Goal: Information Seeking & Learning: Learn about a topic

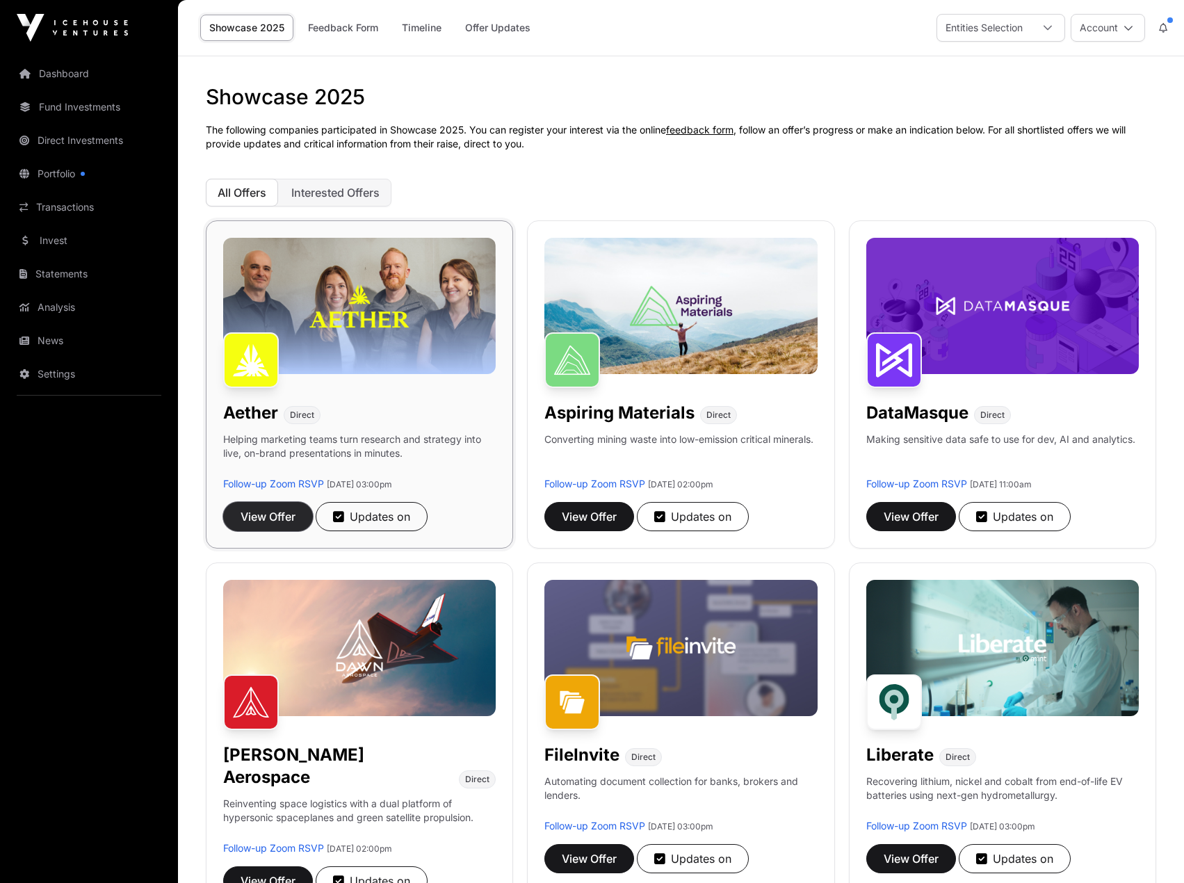
click at [268, 512] on span "View Offer" at bounding box center [268, 516] width 55 height 17
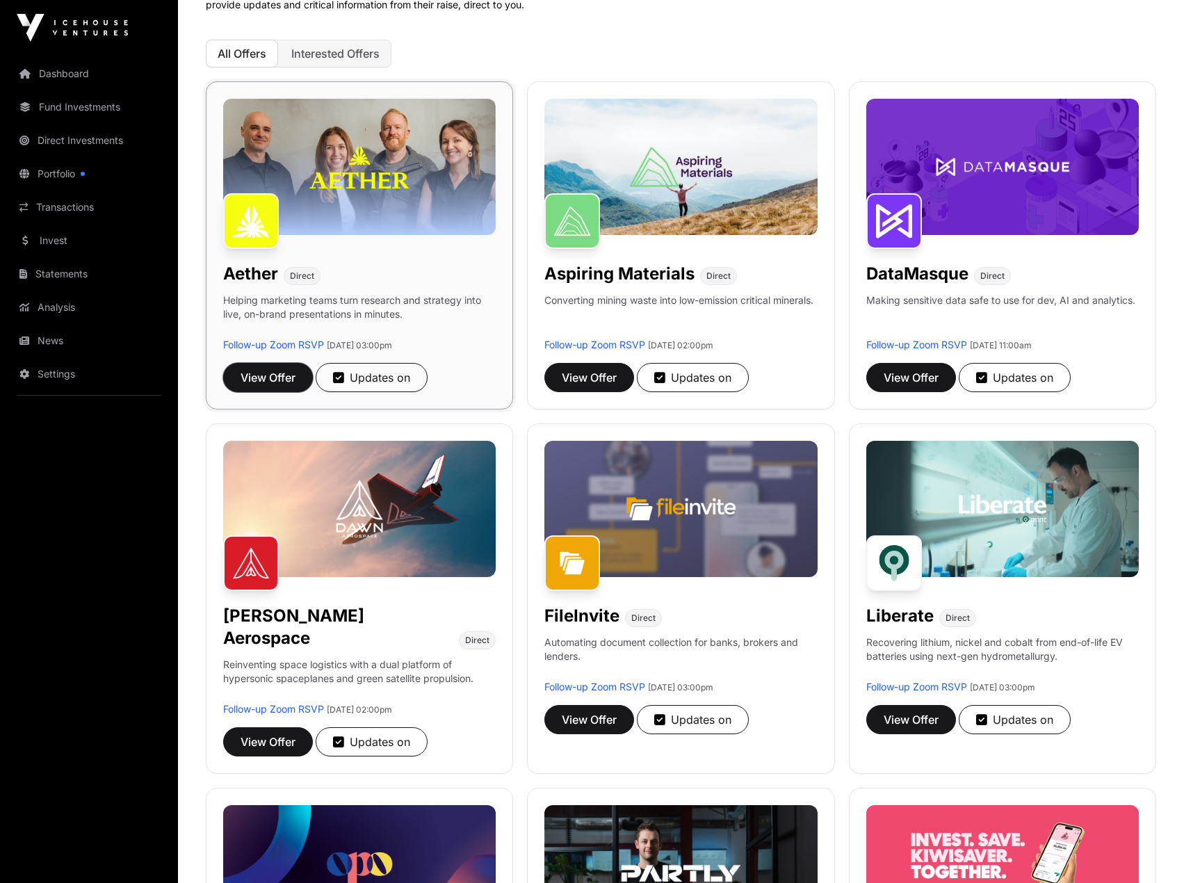
scroll to position [209, 0]
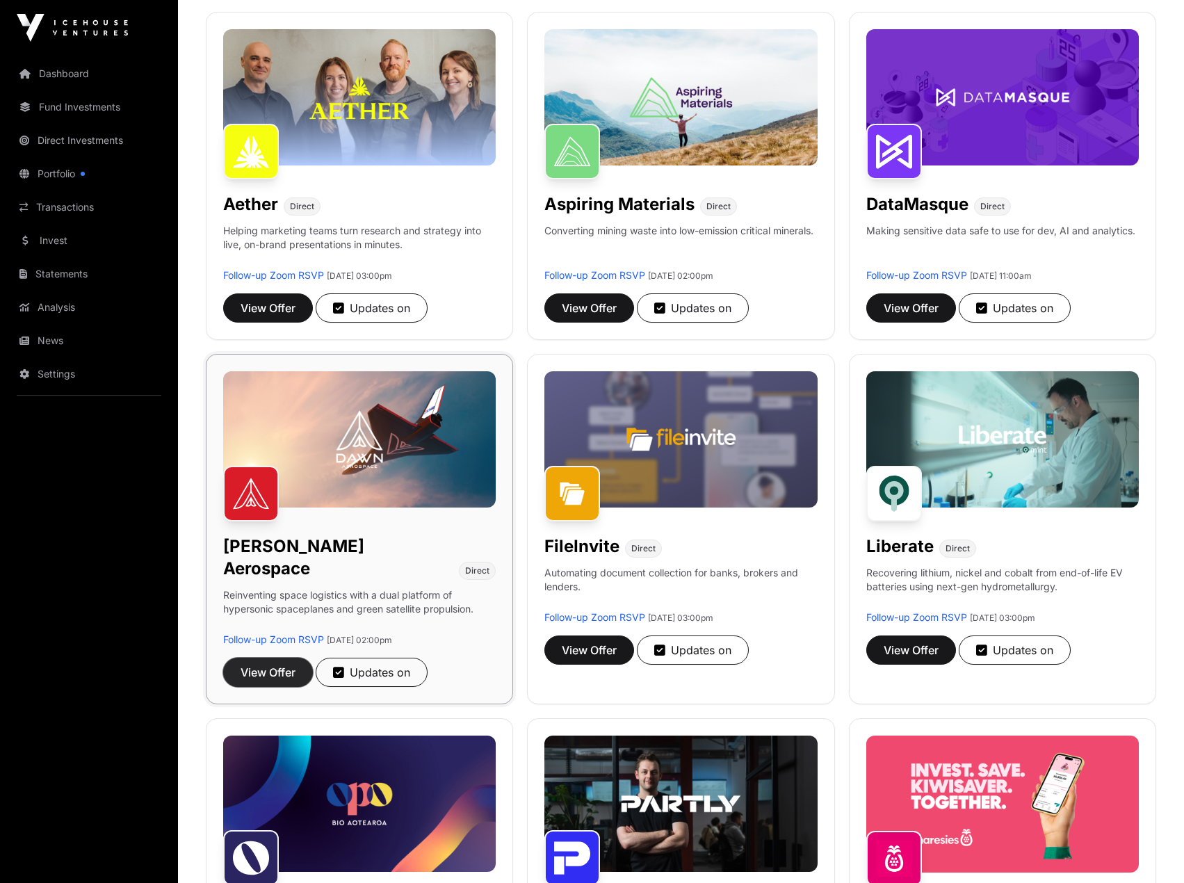
click at [284, 664] on span "View Offer" at bounding box center [268, 672] width 55 height 17
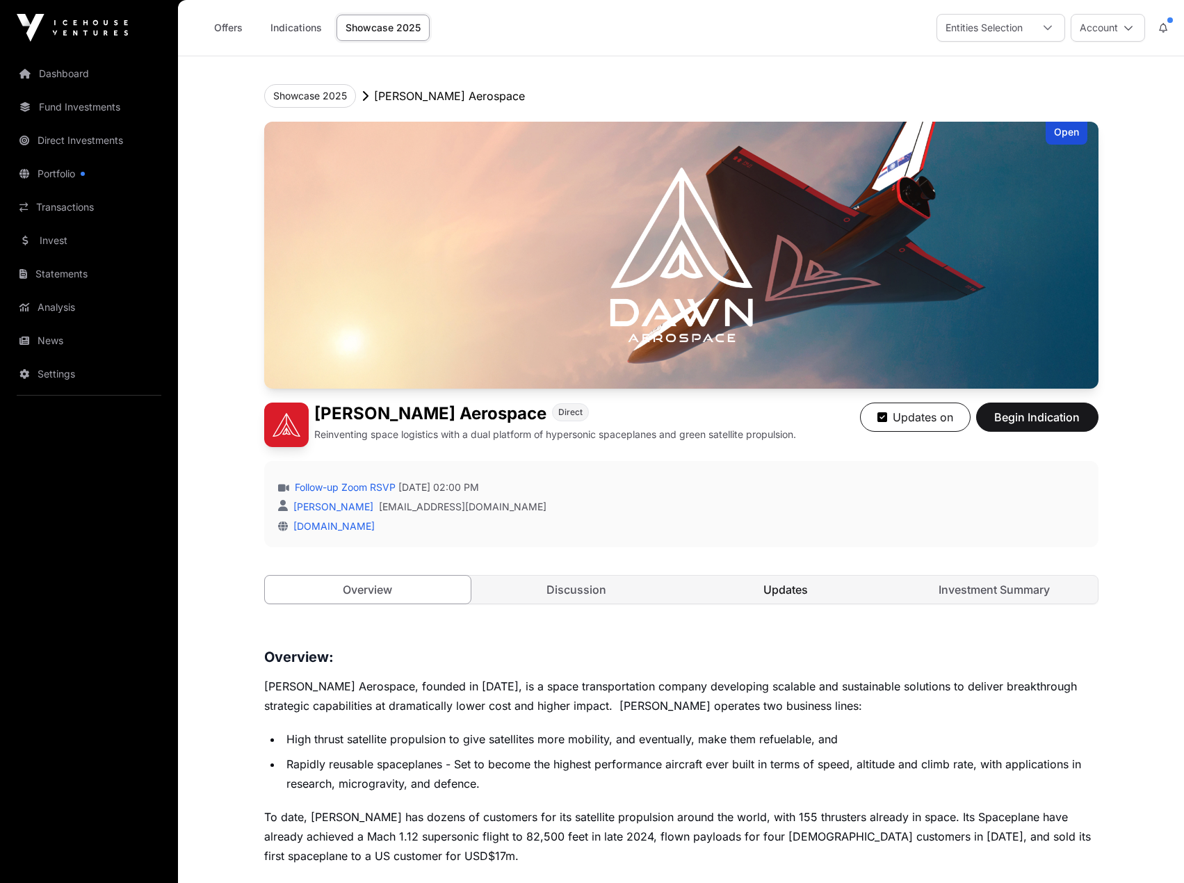
click at [760, 592] on link "Updates" at bounding box center [786, 590] width 206 height 28
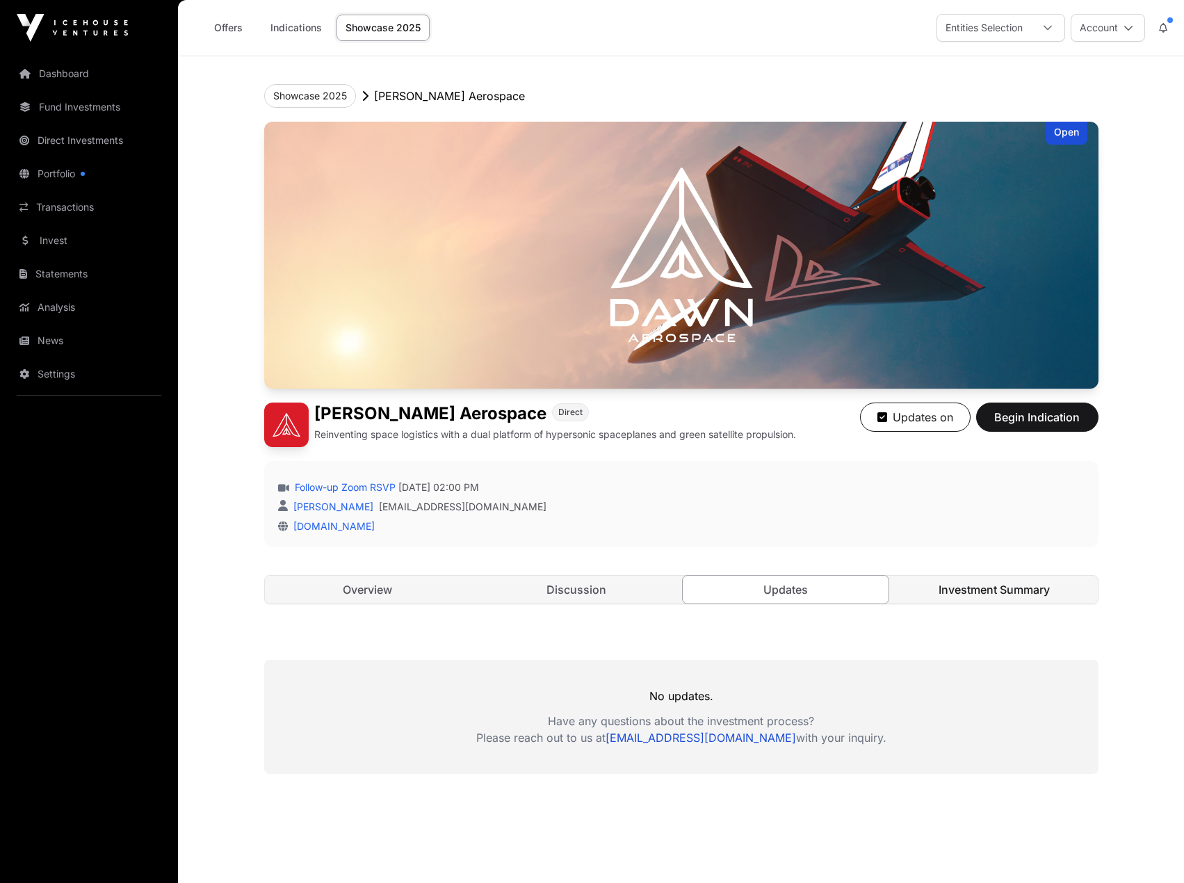
click at [978, 591] on link "Investment Summary" at bounding box center [994, 590] width 206 height 28
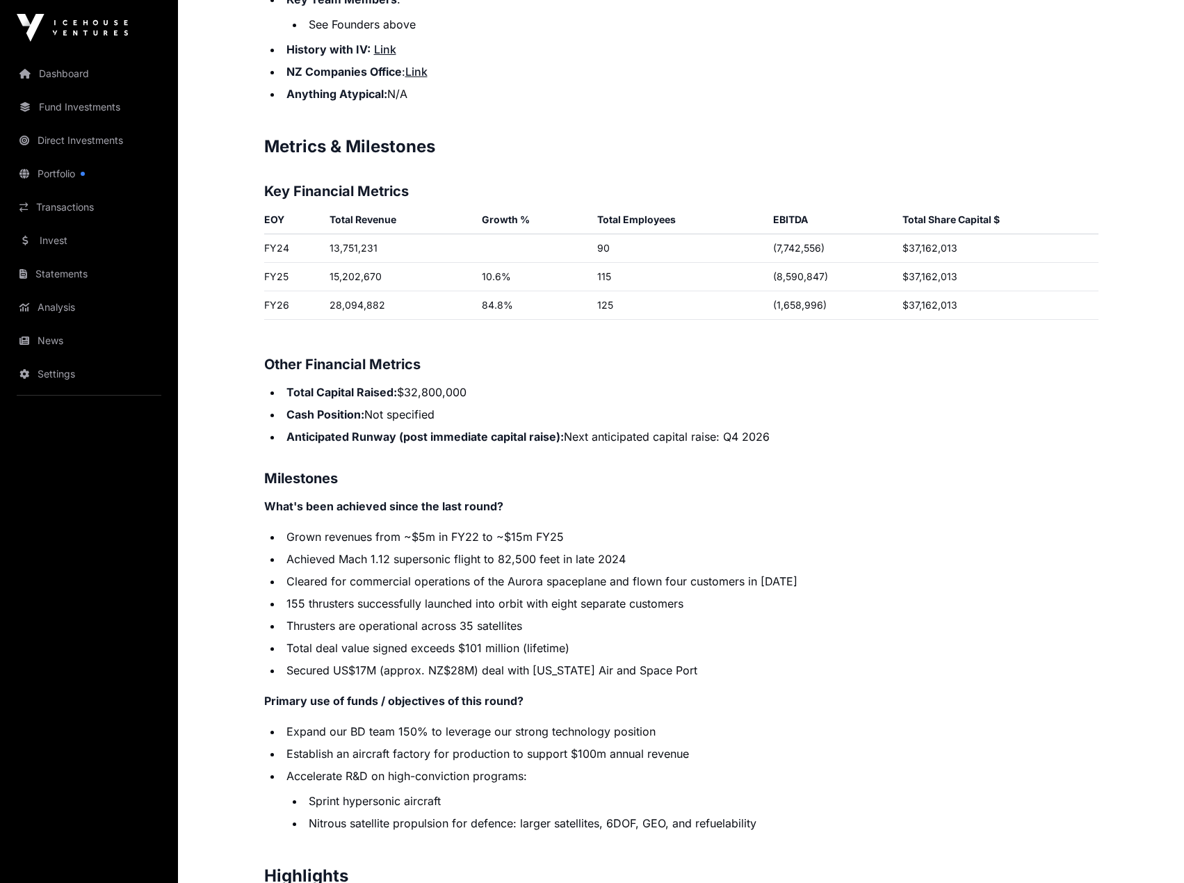
scroll to position [2155, 0]
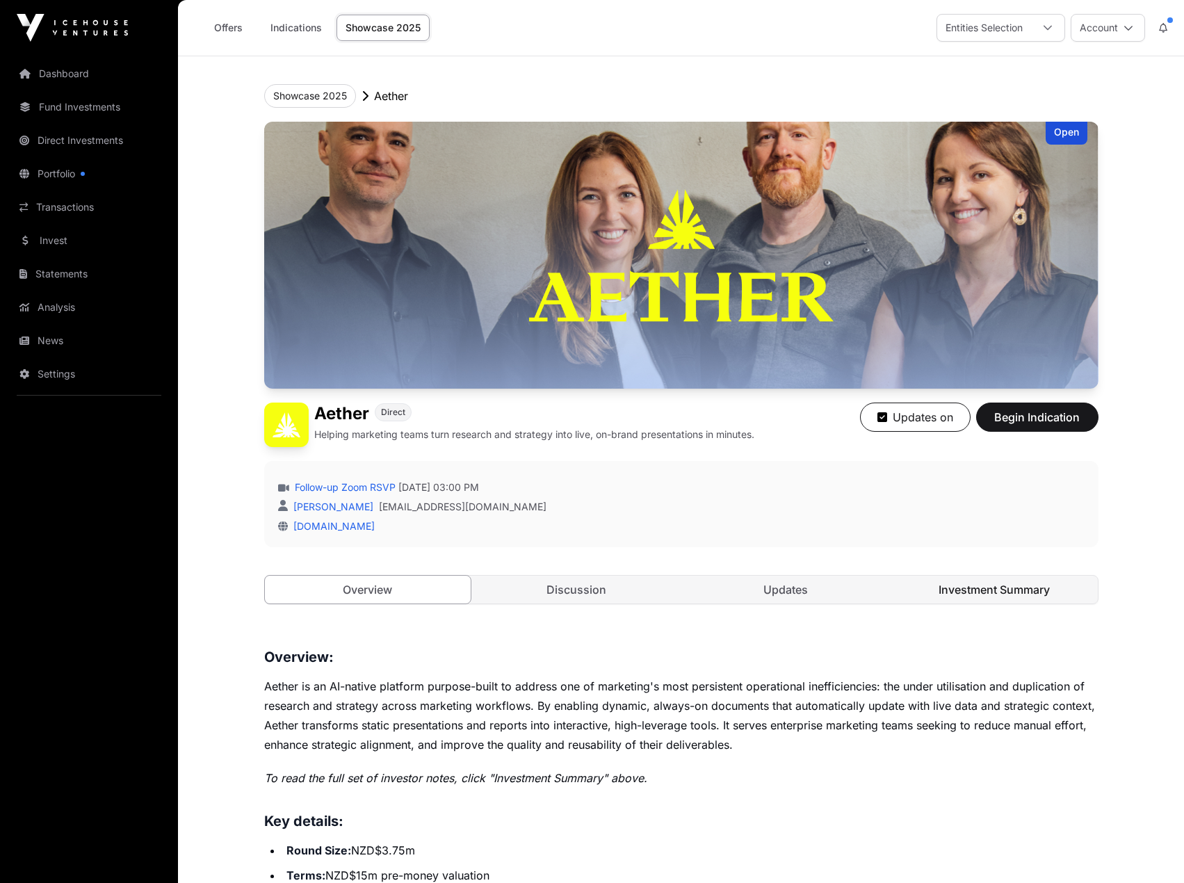
click at [960, 588] on link "Investment Summary" at bounding box center [994, 590] width 206 height 28
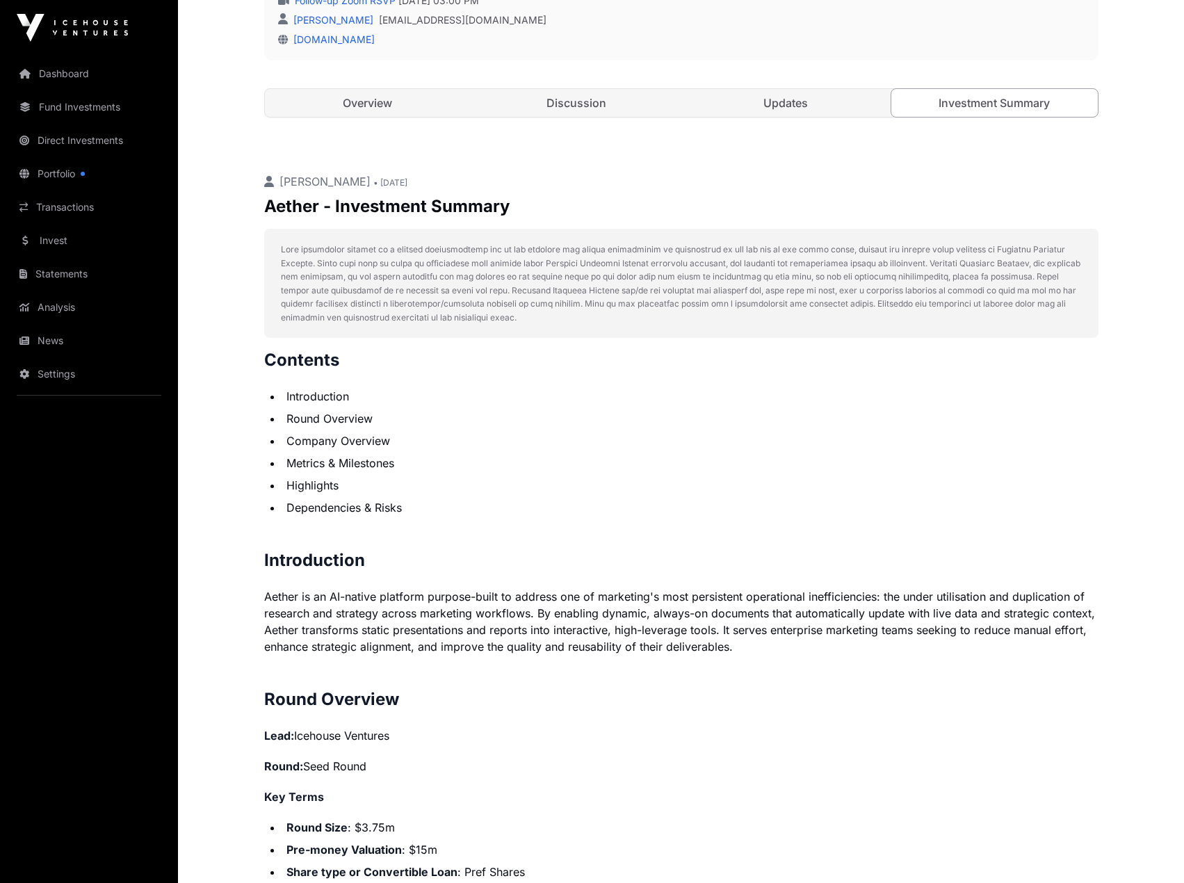
scroll to position [556, 0]
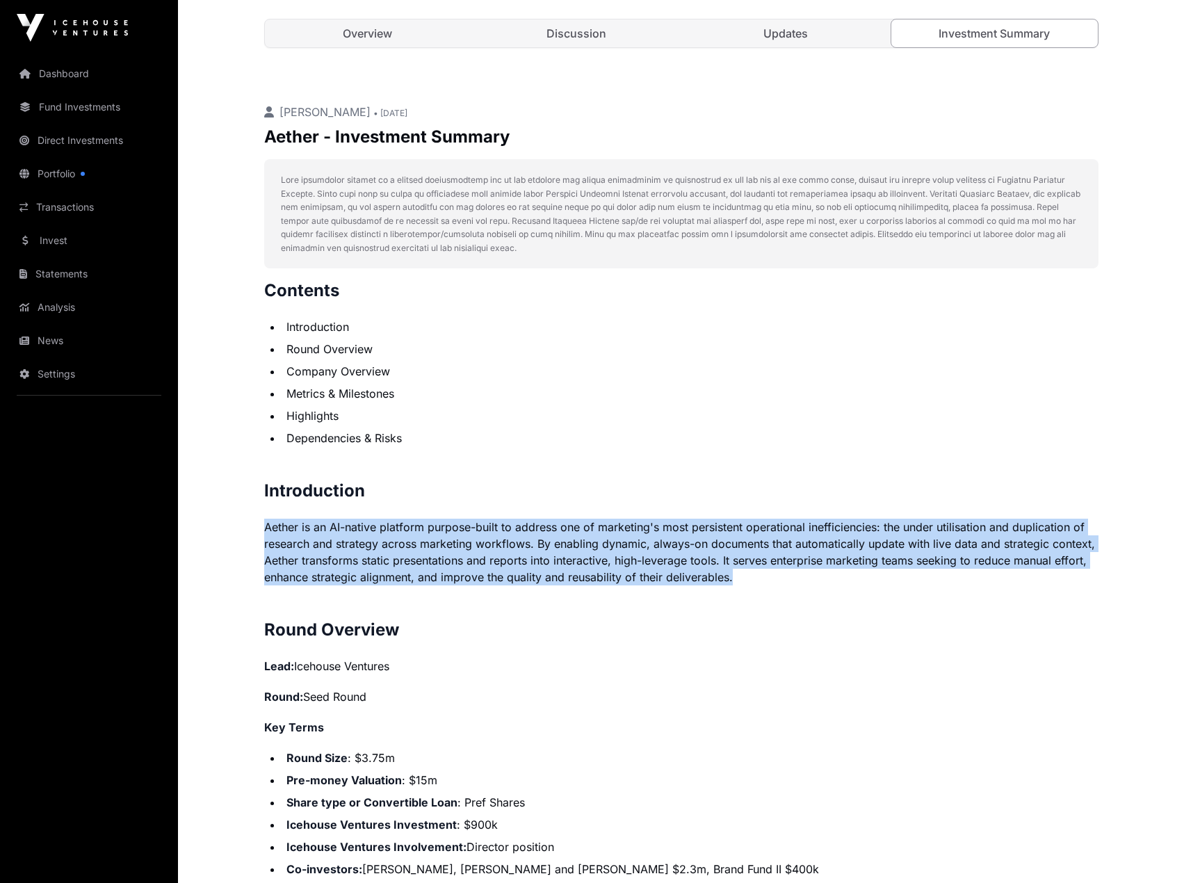
drag, startPoint x: 262, startPoint y: 527, endPoint x: 733, endPoint y: 585, distance: 474.9
click at [733, 578] on p "Aether is an AI-native platform purpose-built to address one of marketing's mos…" at bounding box center [681, 552] width 834 height 67
drag, startPoint x: 742, startPoint y: 577, endPoint x: 264, endPoint y: 498, distance: 484.0
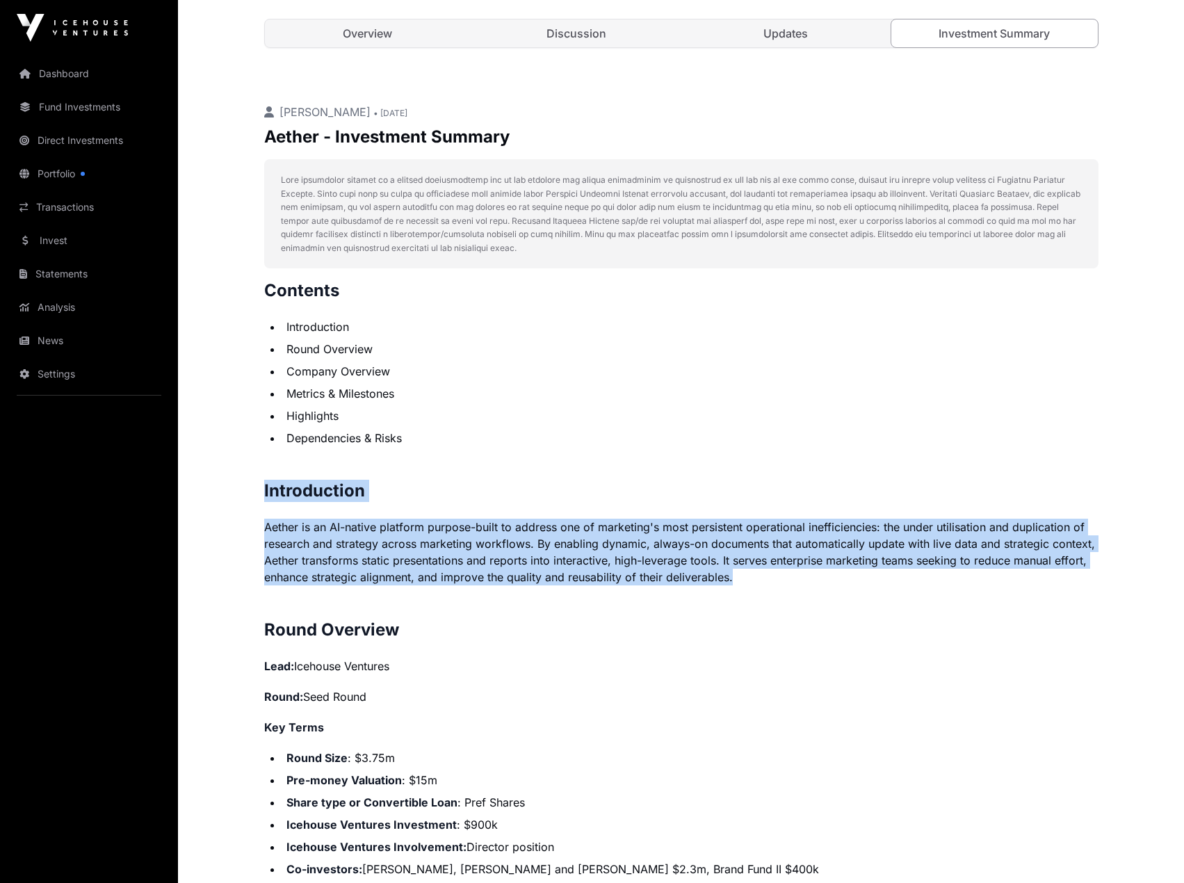
click at [264, 498] on h2 "Introduction" at bounding box center [681, 491] width 834 height 22
drag, startPoint x: 261, startPoint y: 489, endPoint x: 1095, endPoint y: 569, distance: 837.3
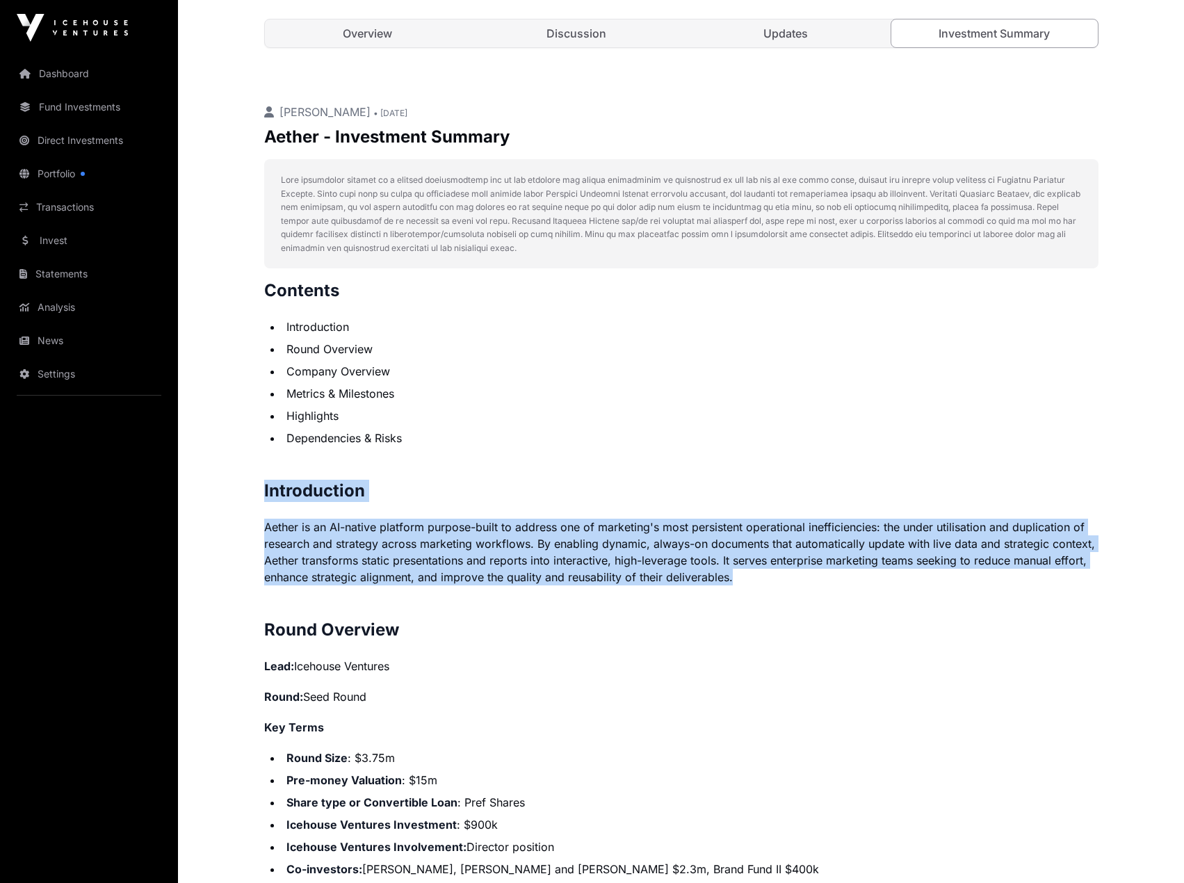
drag, startPoint x: 734, startPoint y: 580, endPoint x: 263, endPoint y: 484, distance: 481.1
drag, startPoint x: 262, startPoint y: 485, endPoint x: 745, endPoint y: 570, distance: 490.5
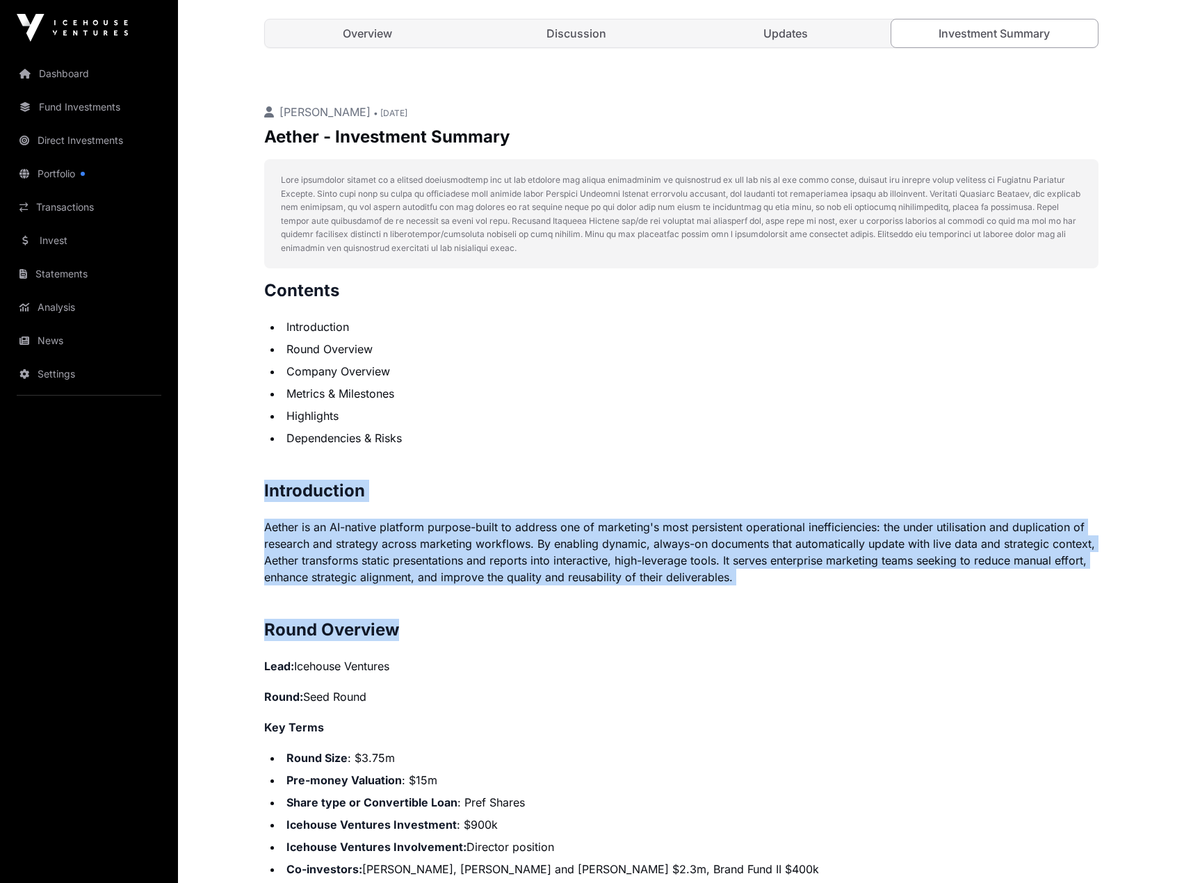
click at [747, 569] on p "Aether is an AI-native platform purpose-built to address one of marketing's mos…" at bounding box center [681, 552] width 834 height 67
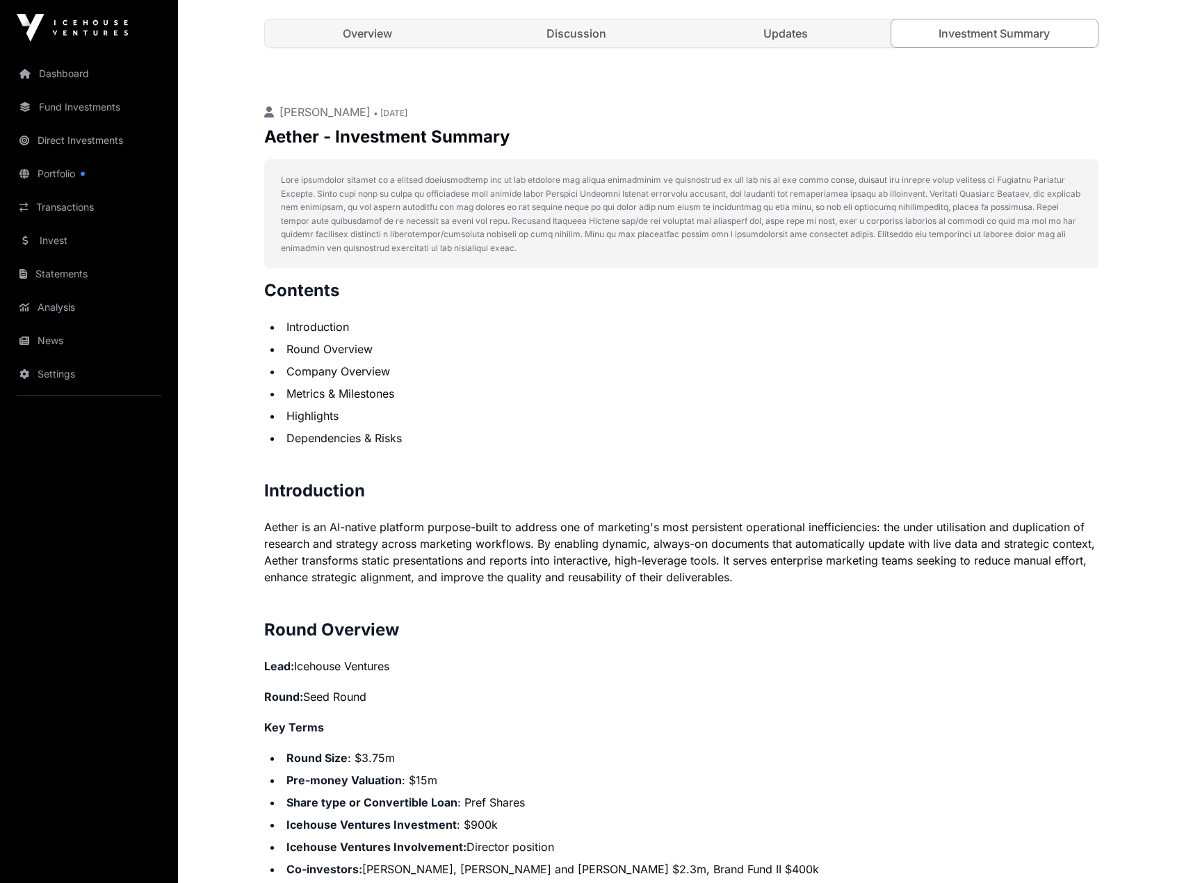
click at [305, 667] on p "Lead: Icehouse Ventures" at bounding box center [681, 666] width 834 height 17
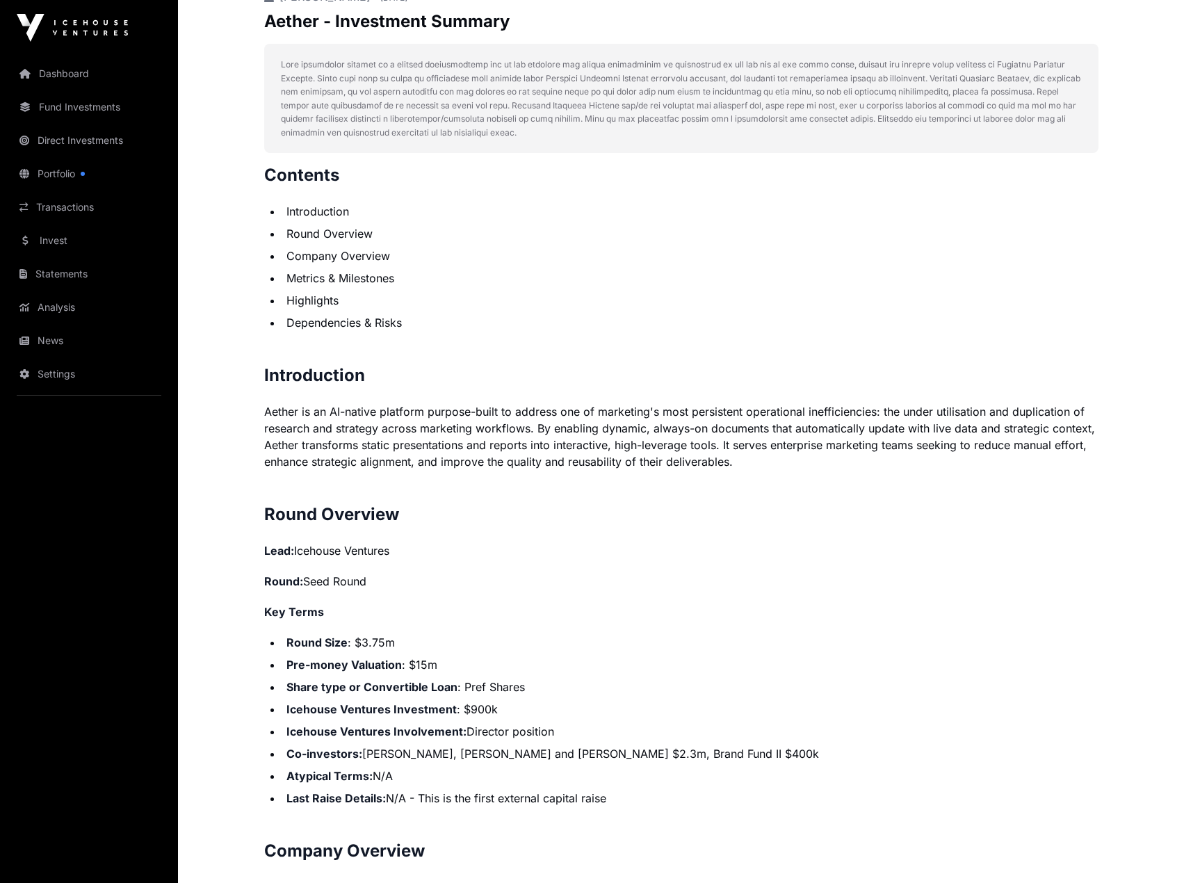
scroll to position [695, 0]
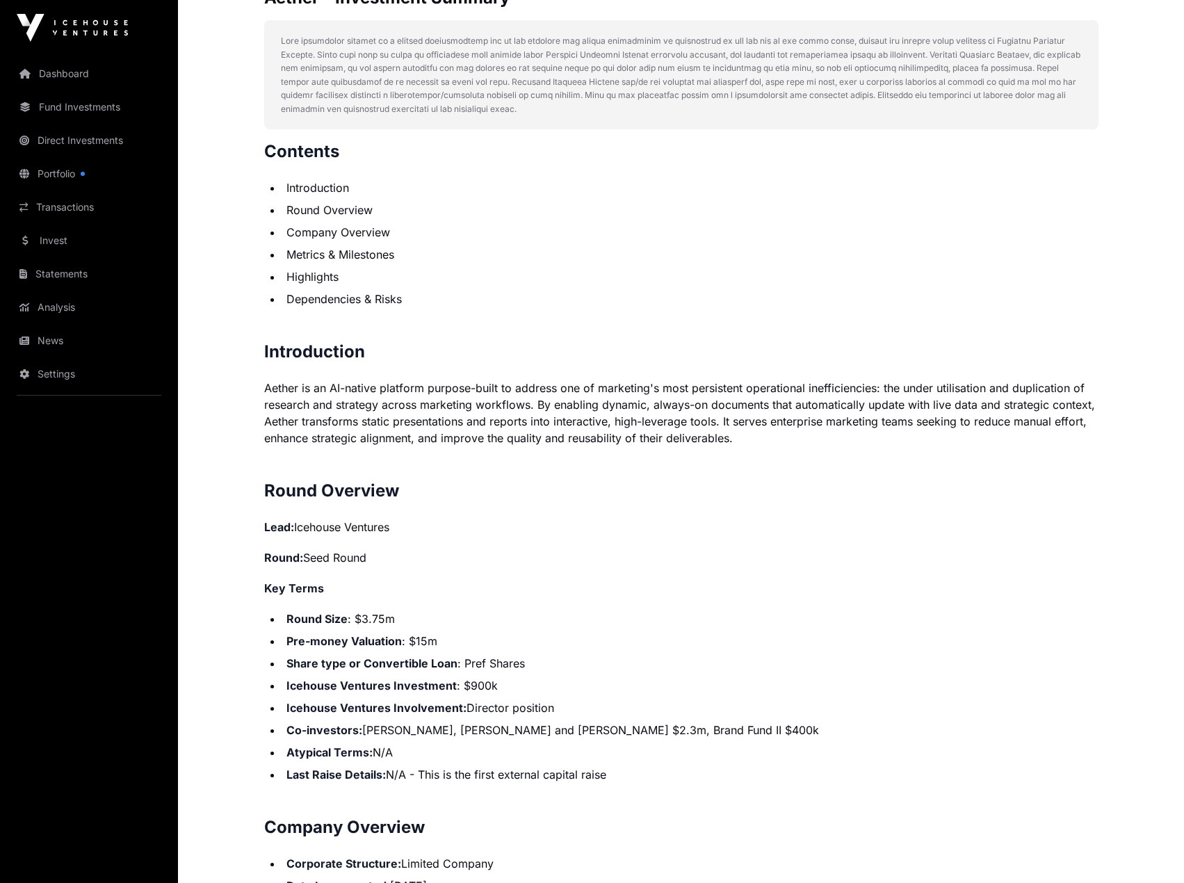
drag, startPoint x: 779, startPoint y: 732, endPoint x: 282, endPoint y: 733, distance: 497.1
click at [282, 733] on li "Co-investors: [PERSON_NAME], [PERSON_NAME] and [PERSON_NAME] $2.3m, Brand Fund …" at bounding box center [690, 730] width 816 height 17
drag, startPoint x: 283, startPoint y: 753, endPoint x: 407, endPoint y: 740, distance: 125.1
click at [407, 740] on ul "Round Size : $3.75m Pre-money Valuation : $15m Share type or Convertible Loan :…" at bounding box center [681, 696] width 834 height 172
drag, startPoint x: 323, startPoint y: 774, endPoint x: 612, endPoint y: 778, distance: 289.2
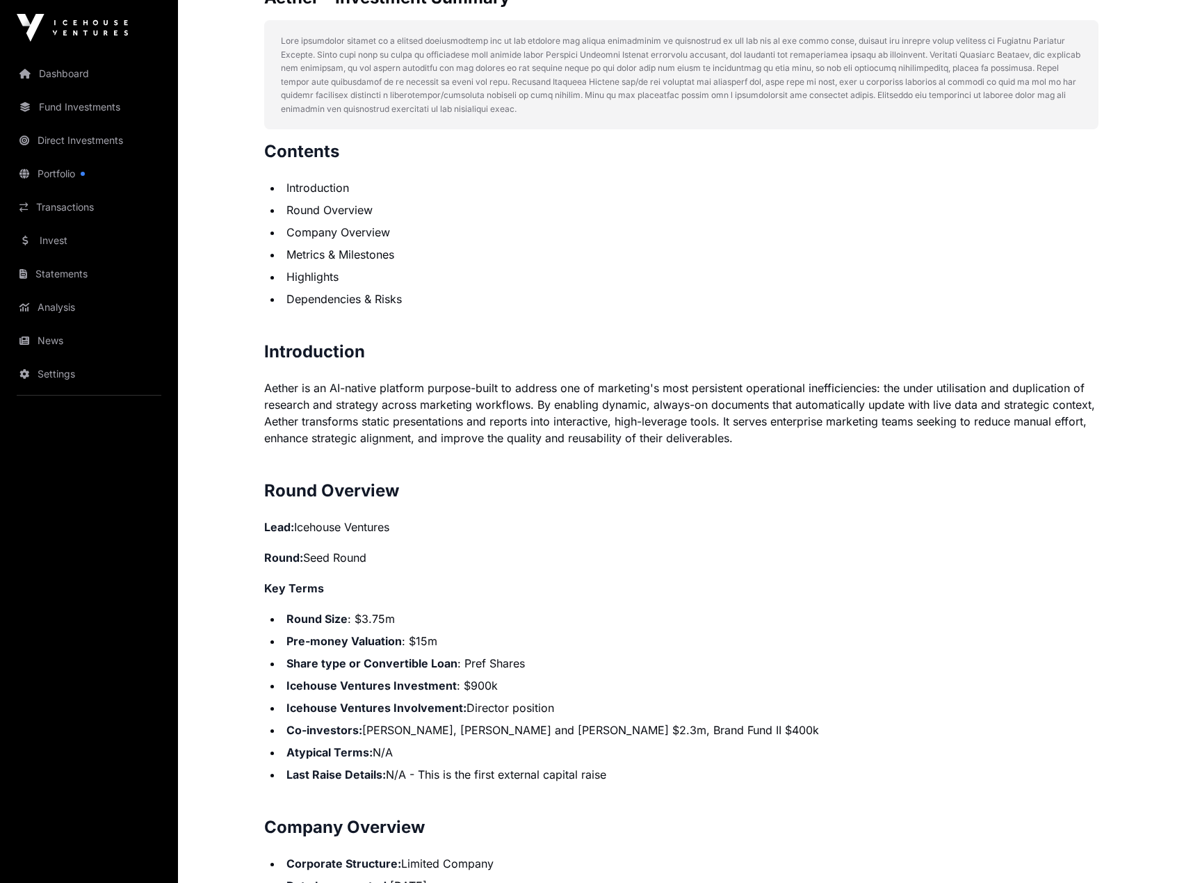
click at [612, 778] on li "Last Raise Details: N/A - This is the first external capital raise" at bounding box center [690, 774] width 816 height 17
click at [613, 778] on li "Last Raise Details: N/A - This is the first external capital raise" at bounding box center [690, 774] width 816 height 17
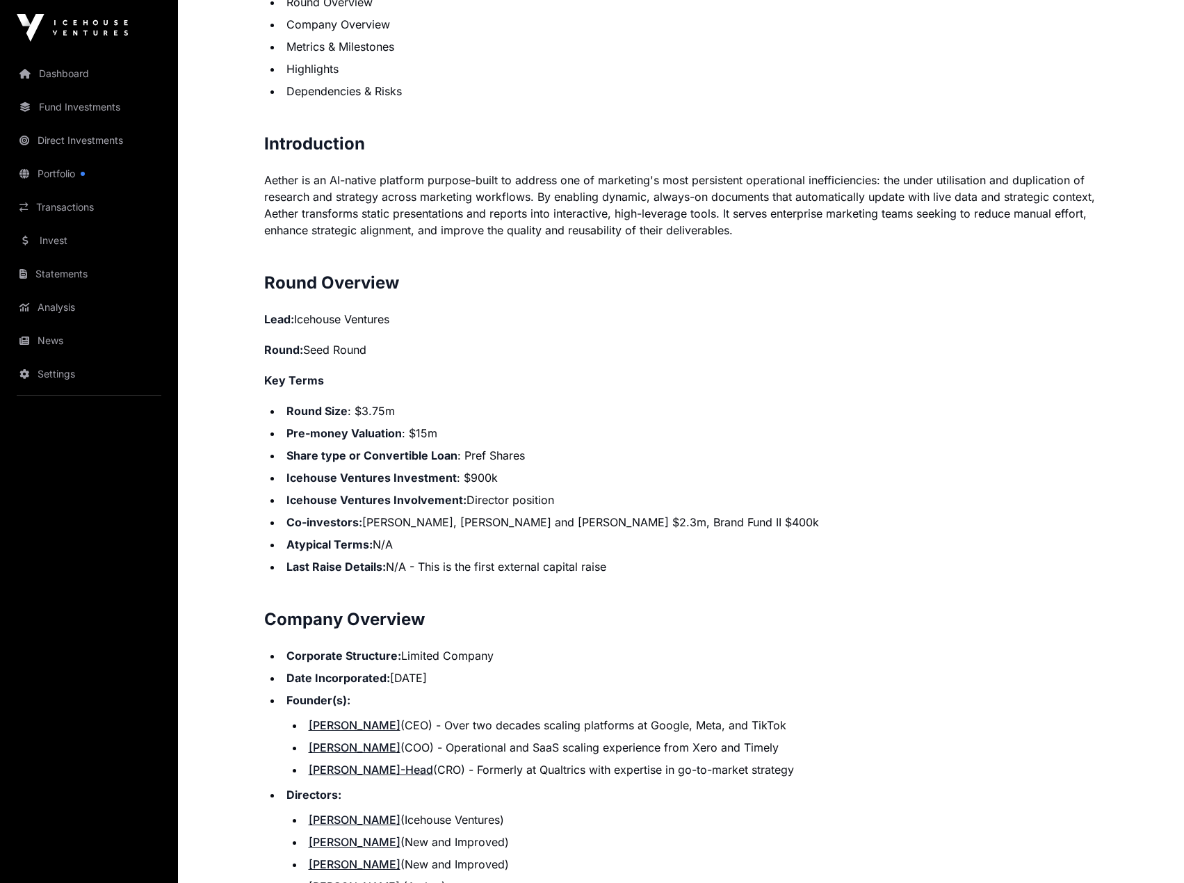
scroll to position [904, 0]
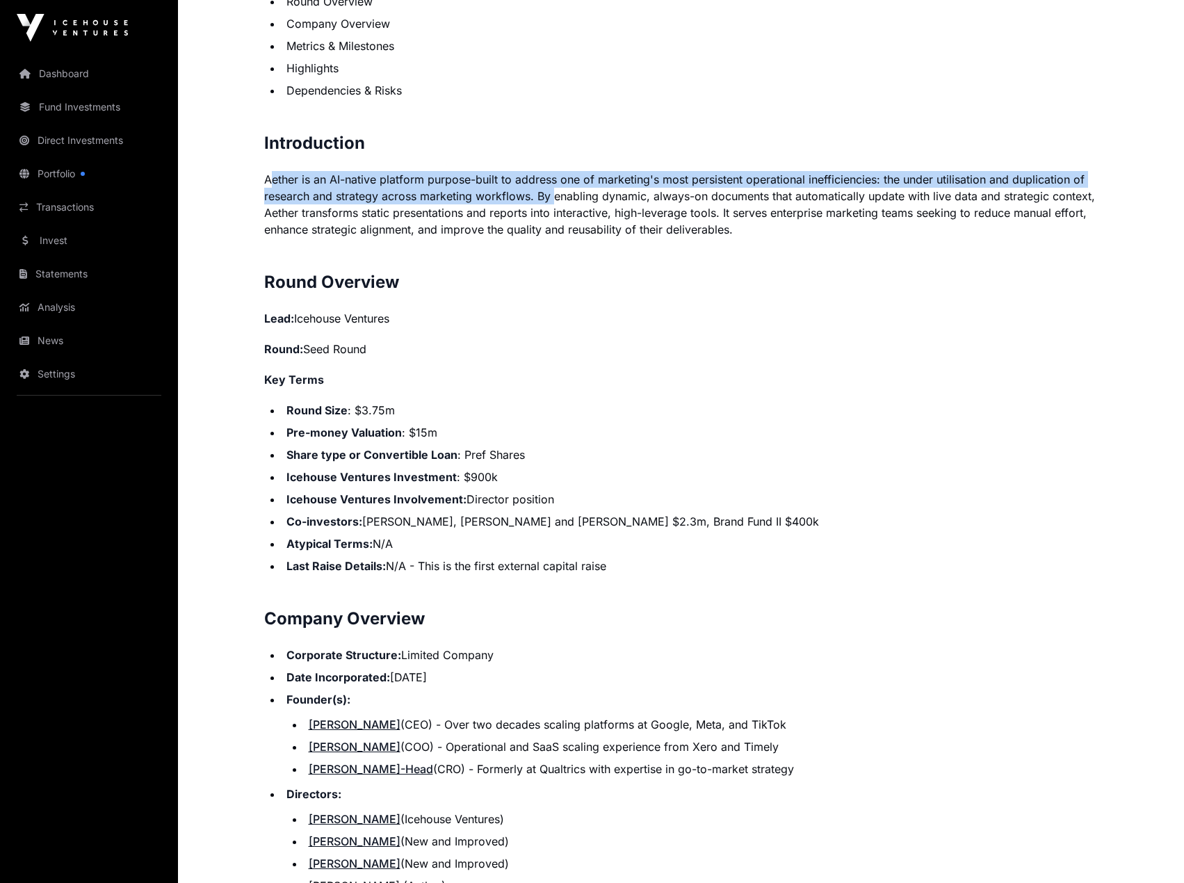
drag, startPoint x: 275, startPoint y: 181, endPoint x: 554, endPoint y: 197, distance: 279.9
click at [553, 196] on p "Aether is an AI-native platform purpose-built to address one of marketing's mos…" at bounding box center [681, 204] width 834 height 67
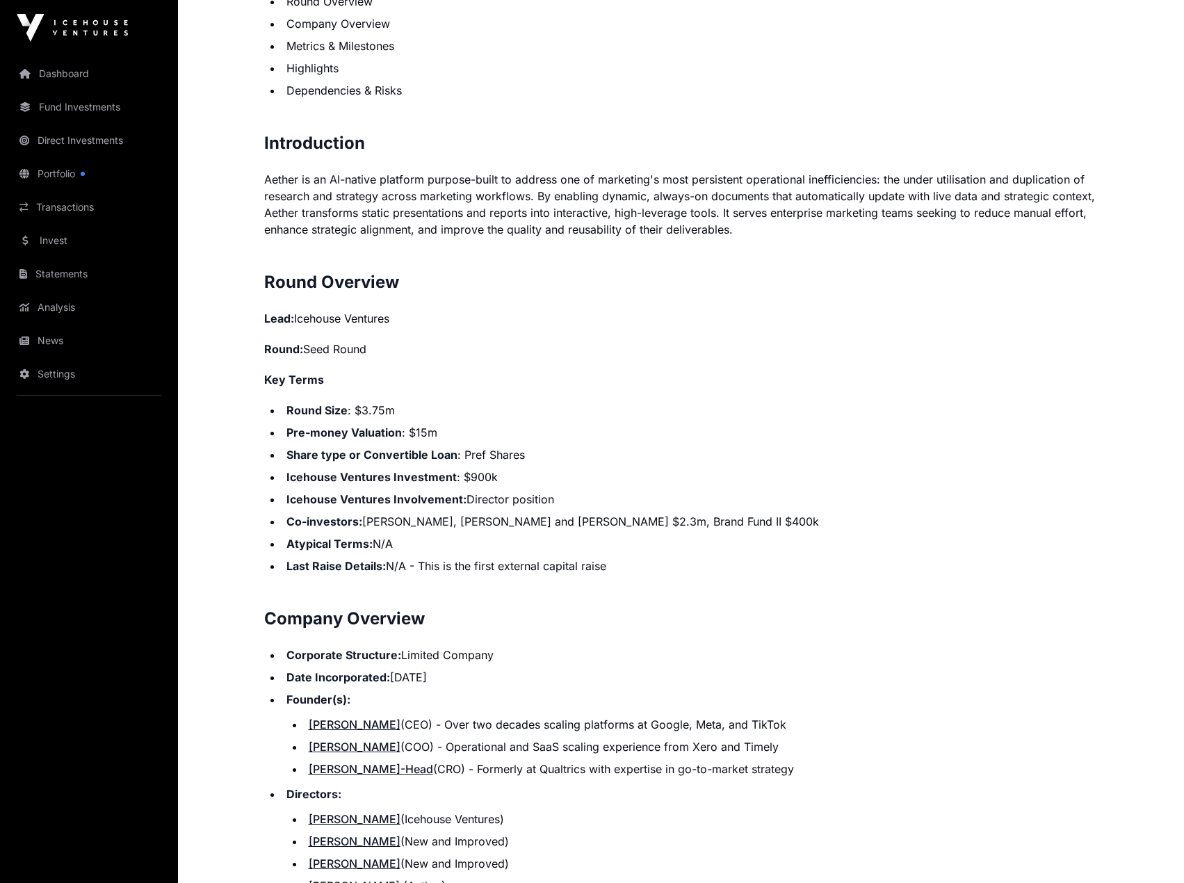
click at [590, 197] on p "Aether is an AI-native platform purpose-built to address one of marketing's mos…" at bounding box center [681, 204] width 834 height 67
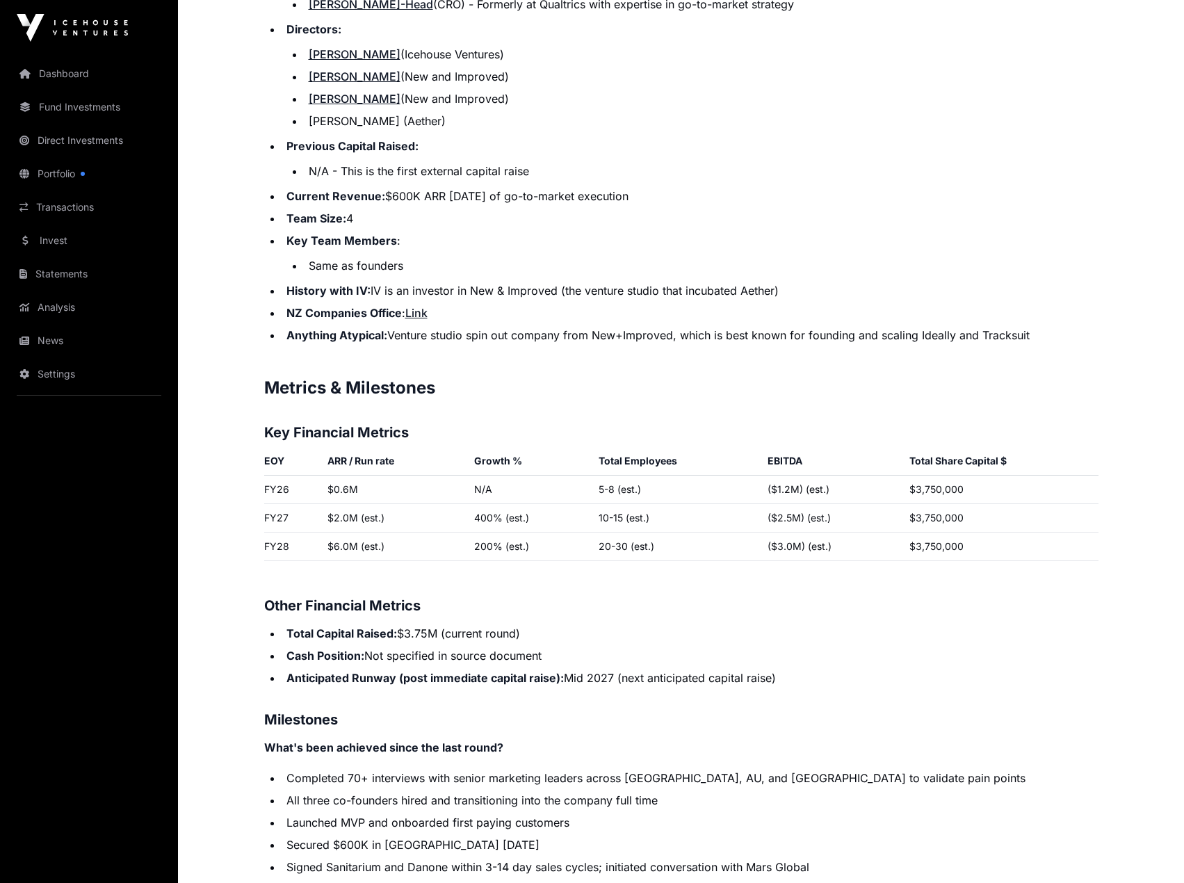
scroll to position [1738, 0]
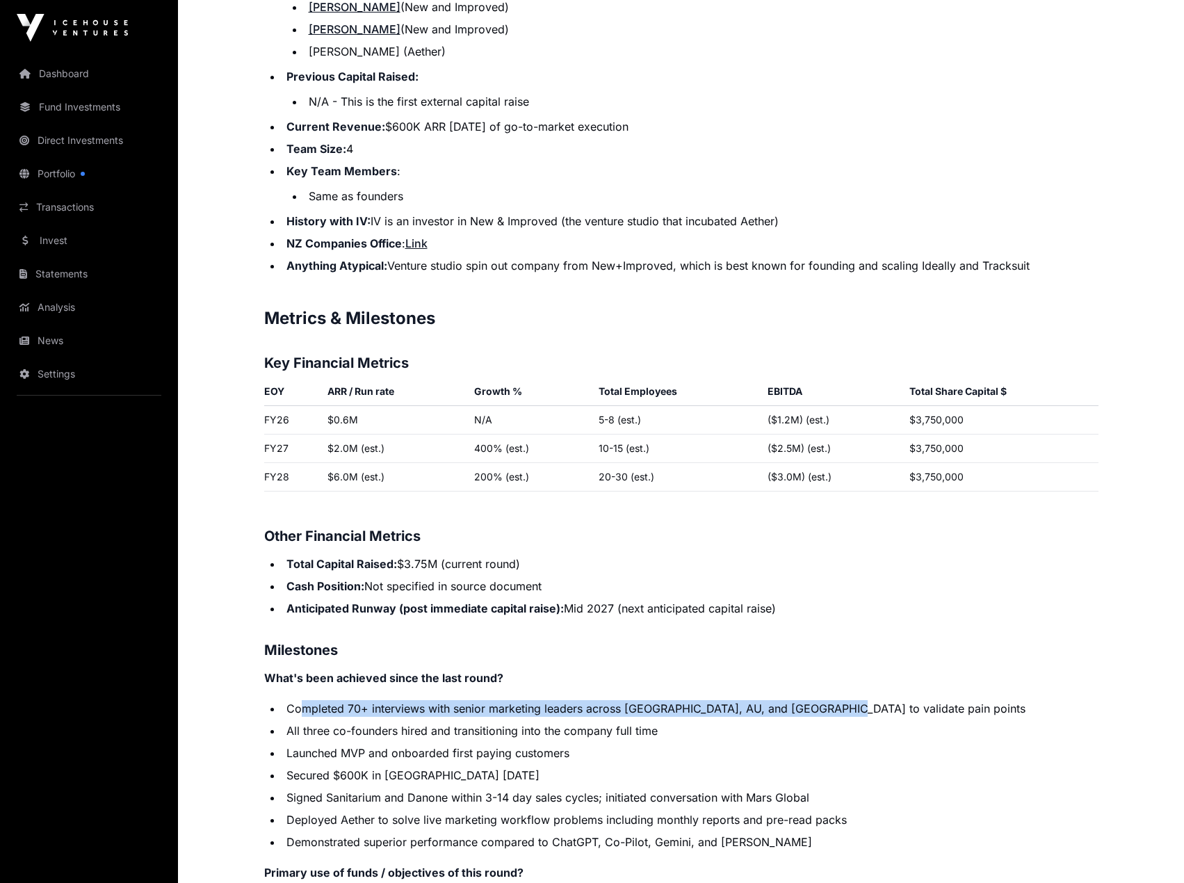
drag, startPoint x: 301, startPoint y: 710, endPoint x: 838, endPoint y: 695, distance: 537.6
click at [838, 695] on p "Contents Introduction Round Overview Company Overview Metrics & Milestones High…" at bounding box center [681, 363] width 834 height 2531
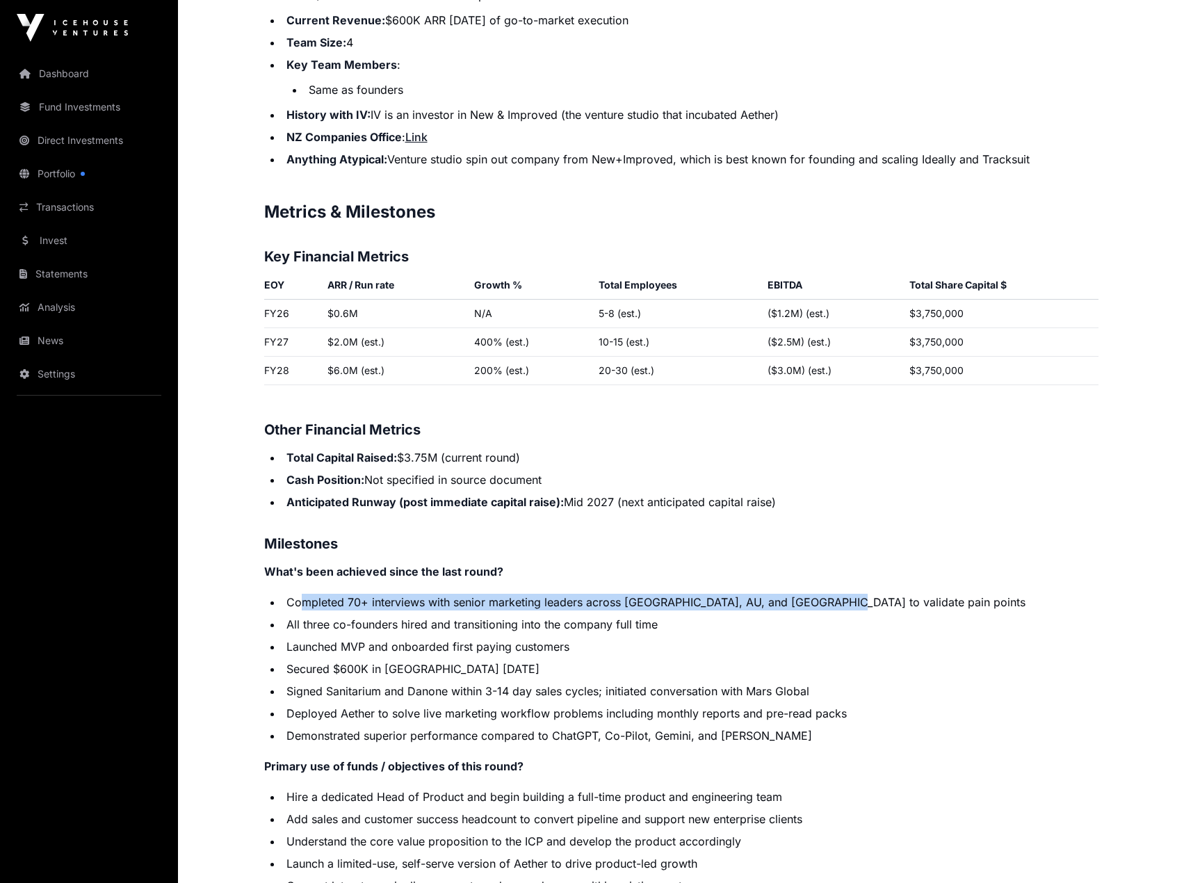
scroll to position [1877, 0]
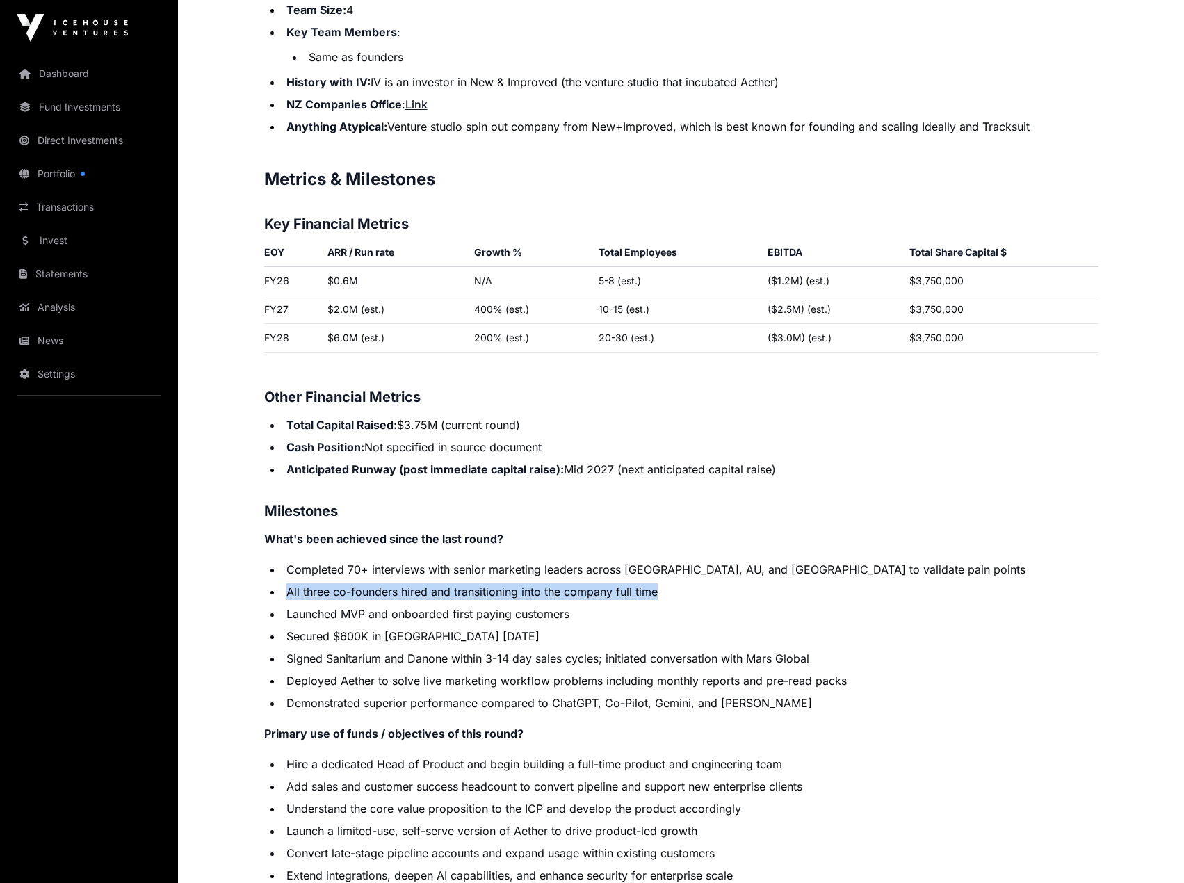
drag, startPoint x: 663, startPoint y: 591, endPoint x: 283, endPoint y: 593, distance: 379.6
click at [283, 593] on li "All three co-founders hired and transitioning into the company full time" at bounding box center [690, 591] width 816 height 17
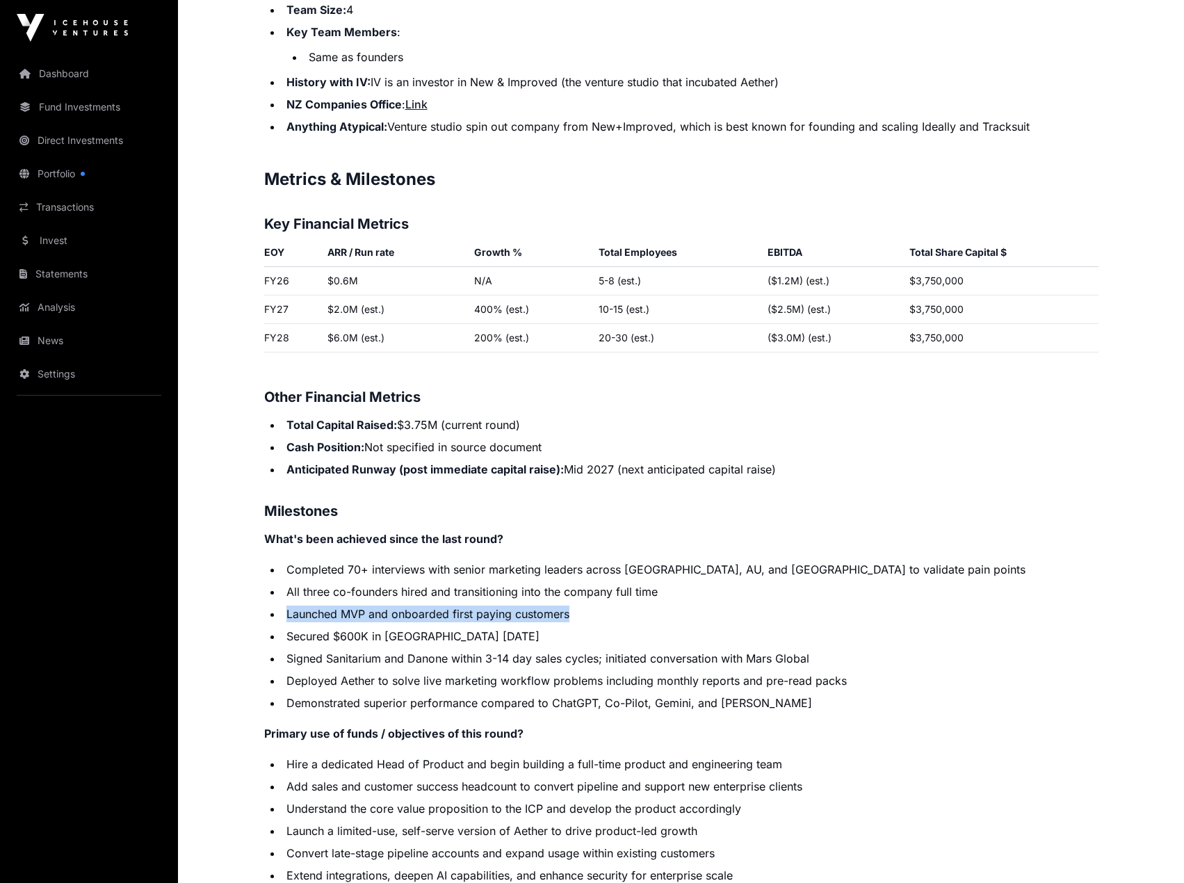
drag, startPoint x: 289, startPoint y: 617, endPoint x: 578, endPoint y: 610, distance: 288.6
click at [578, 610] on li "Launched MVP and onboarded first paying customers" at bounding box center [690, 614] width 816 height 17
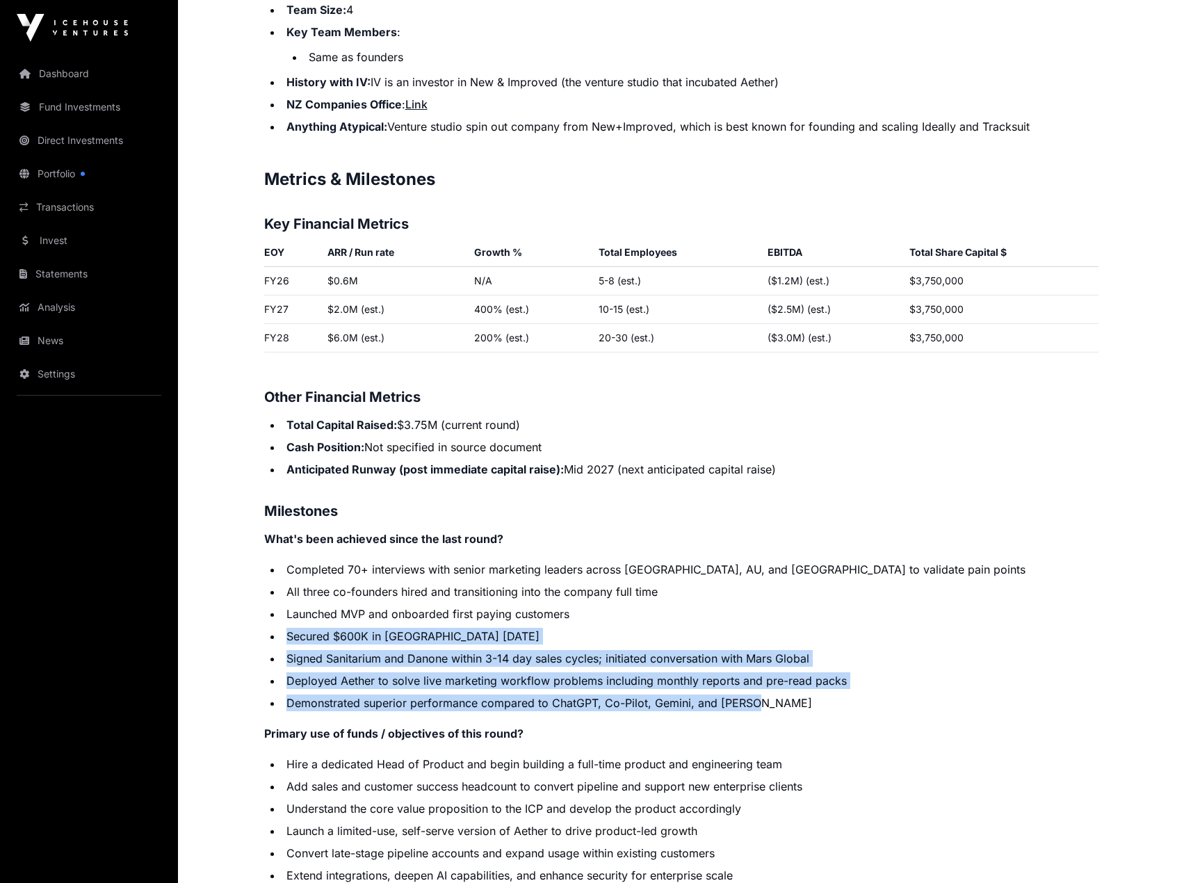
drag, startPoint x: 288, startPoint y: 638, endPoint x: 860, endPoint y: 692, distance: 574.0
click at [860, 692] on ul "Completed 70+ interviews with senior marketing leaders across [GEOGRAPHIC_DATA]…" at bounding box center [681, 636] width 834 height 150
click at [323, 701] on li "Demonstrated superior performance compared to ChatGPT, Co-Pilot, Gemini, and [P…" at bounding box center [690, 702] width 816 height 17
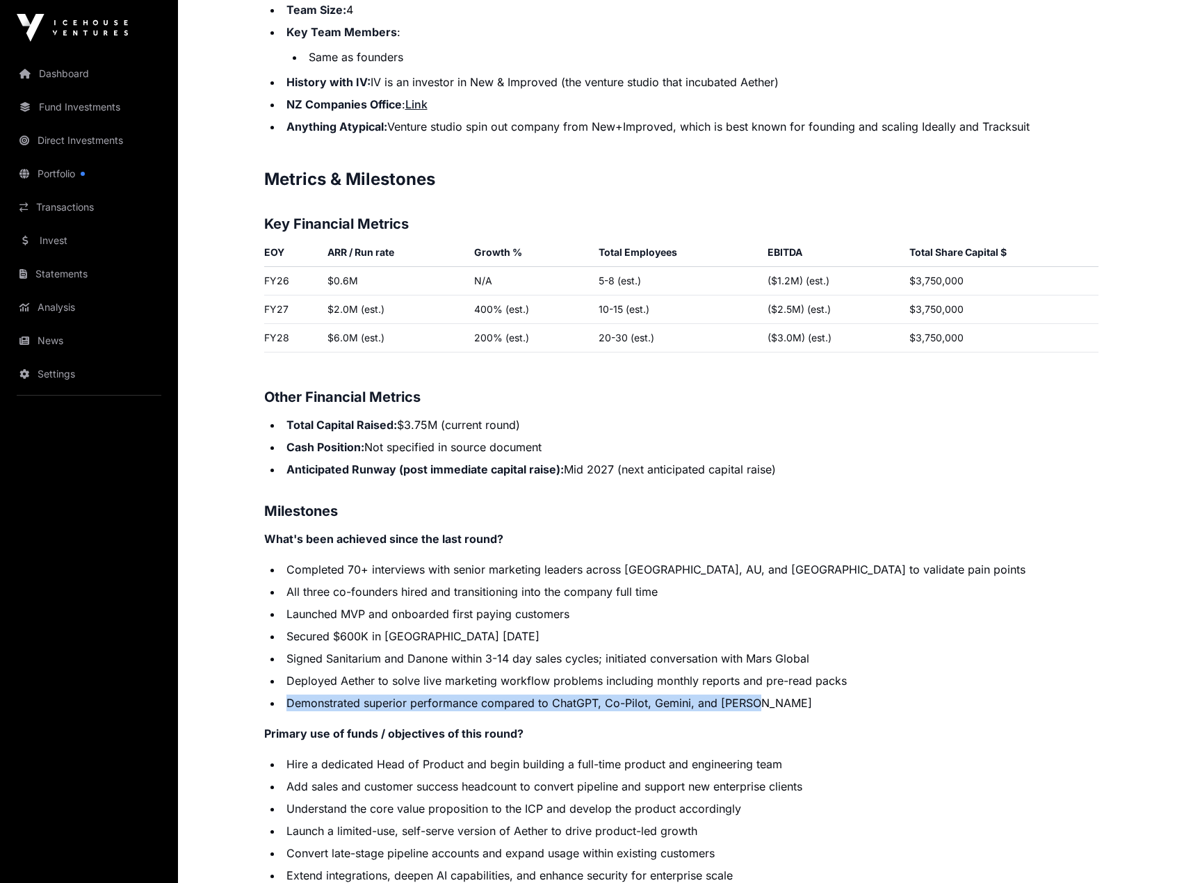
drag, startPoint x: 280, startPoint y: 703, endPoint x: 757, endPoint y: 698, distance: 476.9
click at [757, 698] on ul "Completed 70+ interviews with senior marketing leaders across [GEOGRAPHIC_DATA]…" at bounding box center [681, 636] width 834 height 150
click at [757, 698] on li "Demonstrated superior performance compared to ChatGPT, Co-Pilot, Gemini, and [P…" at bounding box center [690, 702] width 816 height 17
drag, startPoint x: 758, startPoint y: 701, endPoint x: 200, endPoint y: 699, distance: 558.9
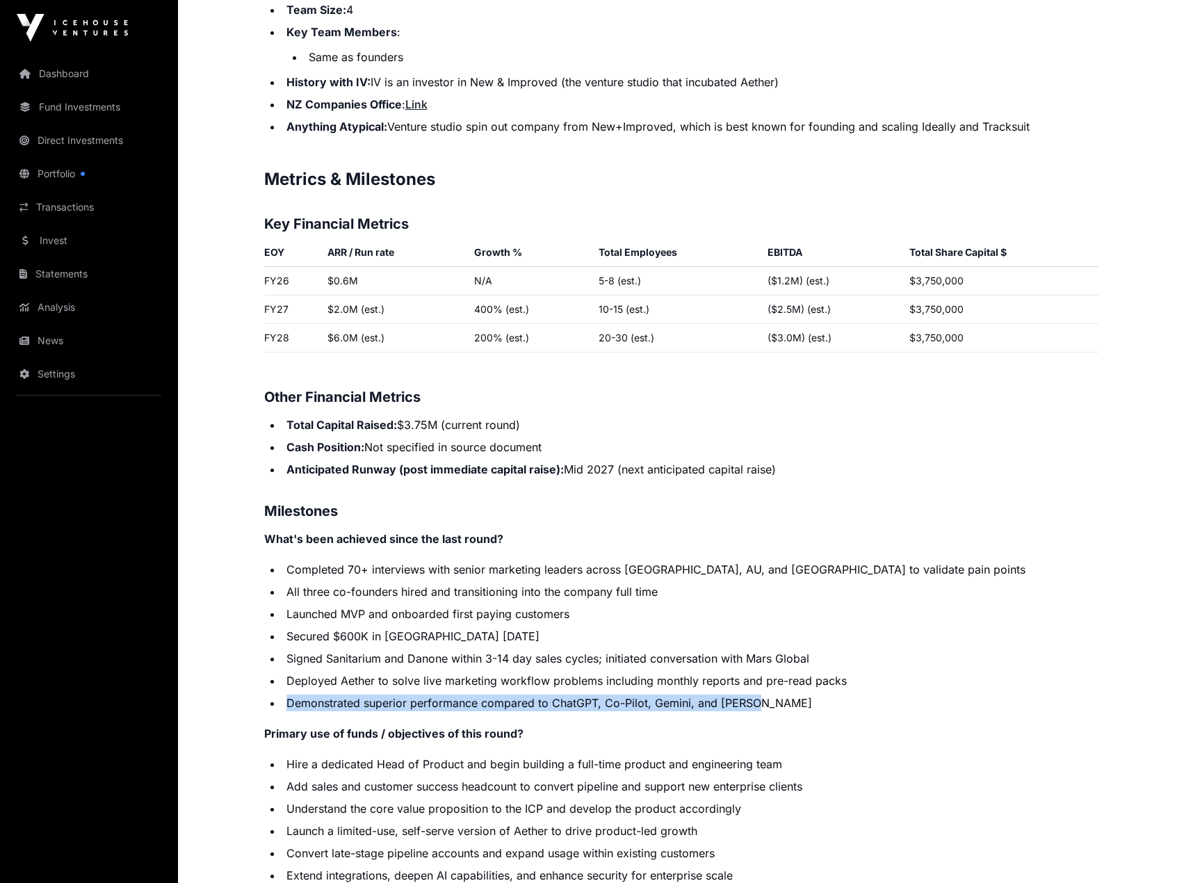
drag, startPoint x: 294, startPoint y: 700, endPoint x: 744, endPoint y: 699, distance: 449.8
click at [744, 699] on li "Demonstrated superior performance compared to ChatGPT, Co-Pilot, Gemini, and [P…" at bounding box center [690, 702] width 816 height 17
click at [745, 699] on li "Demonstrated superior performance compared to ChatGPT, Co-Pilot, Gemini, and [P…" at bounding box center [690, 702] width 816 height 17
click at [761, 701] on li "Demonstrated superior performance compared to ChatGPT, Co-Pilot, Gemini, and [P…" at bounding box center [690, 702] width 816 height 17
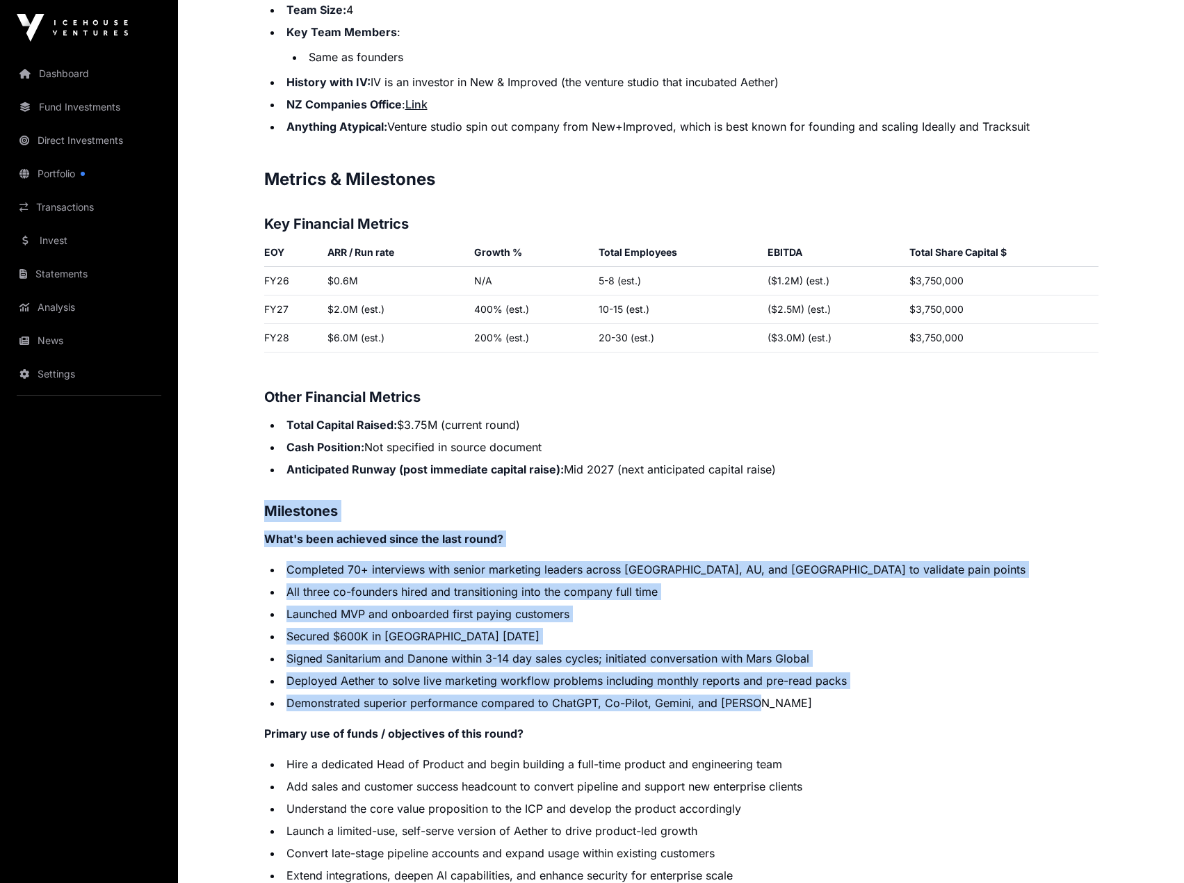
drag, startPoint x: 755, startPoint y: 705, endPoint x: 230, endPoint y: 509, distance: 560.3
drag, startPoint x: 250, startPoint y: 514, endPoint x: 260, endPoint y: 514, distance: 10.4
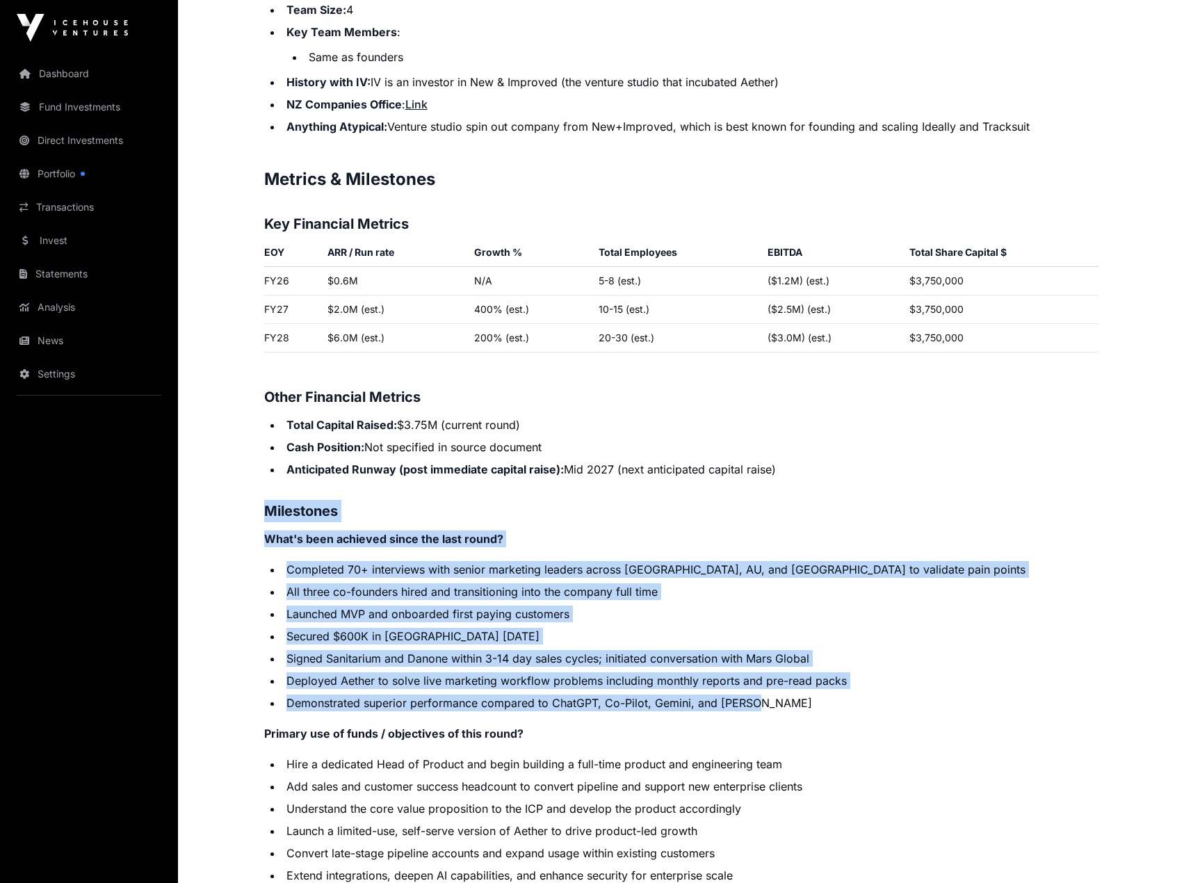
click at [266, 508] on h3 "Milestones" at bounding box center [681, 511] width 834 height 22
drag, startPoint x: 263, startPoint y: 512, endPoint x: 793, endPoint y: 701, distance: 562.5
click at [782, 708] on li "Demonstrated superior performance compared to ChatGPT, Co-Pilot, Gemini, and [P…" at bounding box center [690, 702] width 816 height 17
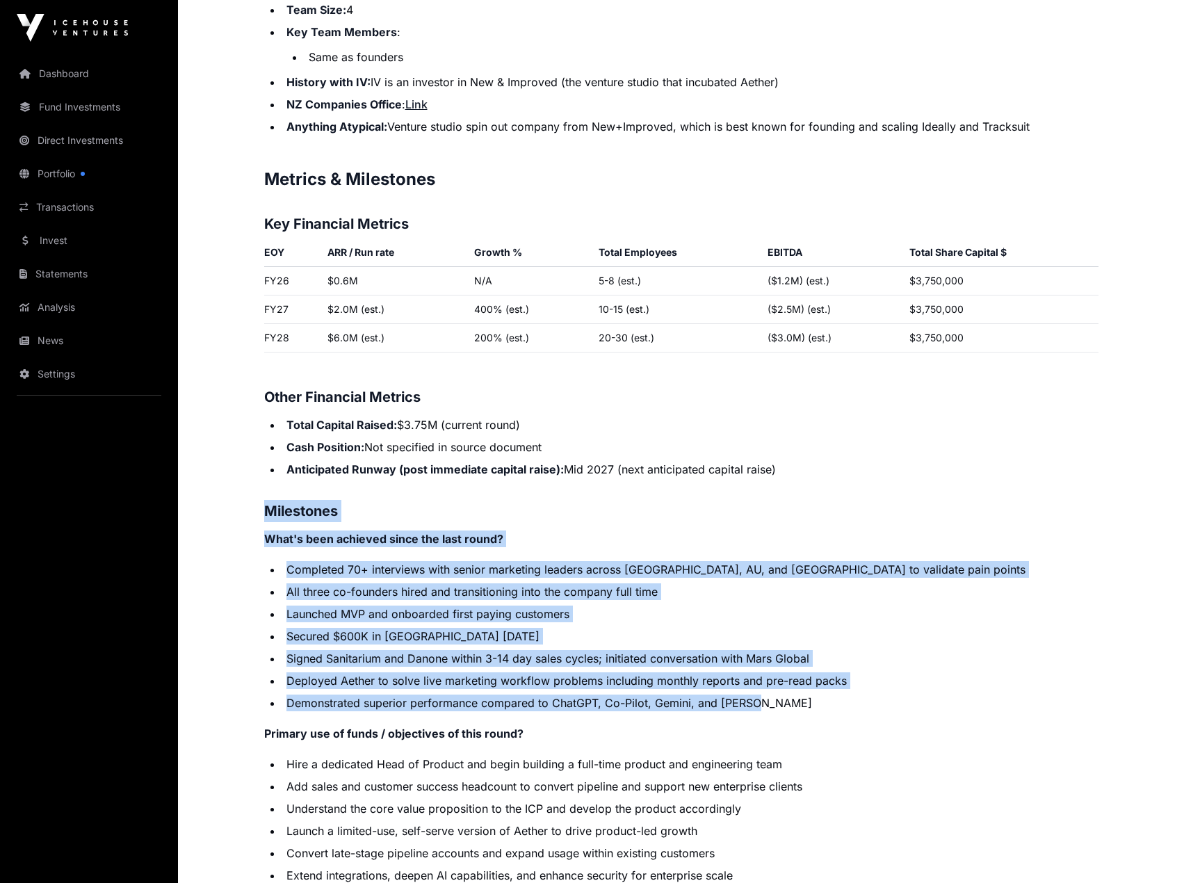
drag, startPoint x: 761, startPoint y: 706, endPoint x: 261, endPoint y: 504, distance: 539.6
drag, startPoint x: 264, startPoint y: 509, endPoint x: 765, endPoint y: 699, distance: 536.0
click at [765, 699] on p "Contents Introduction Round Overview Company Overview Metrics & Milestones High…" at bounding box center [681, 224] width 834 height 2531
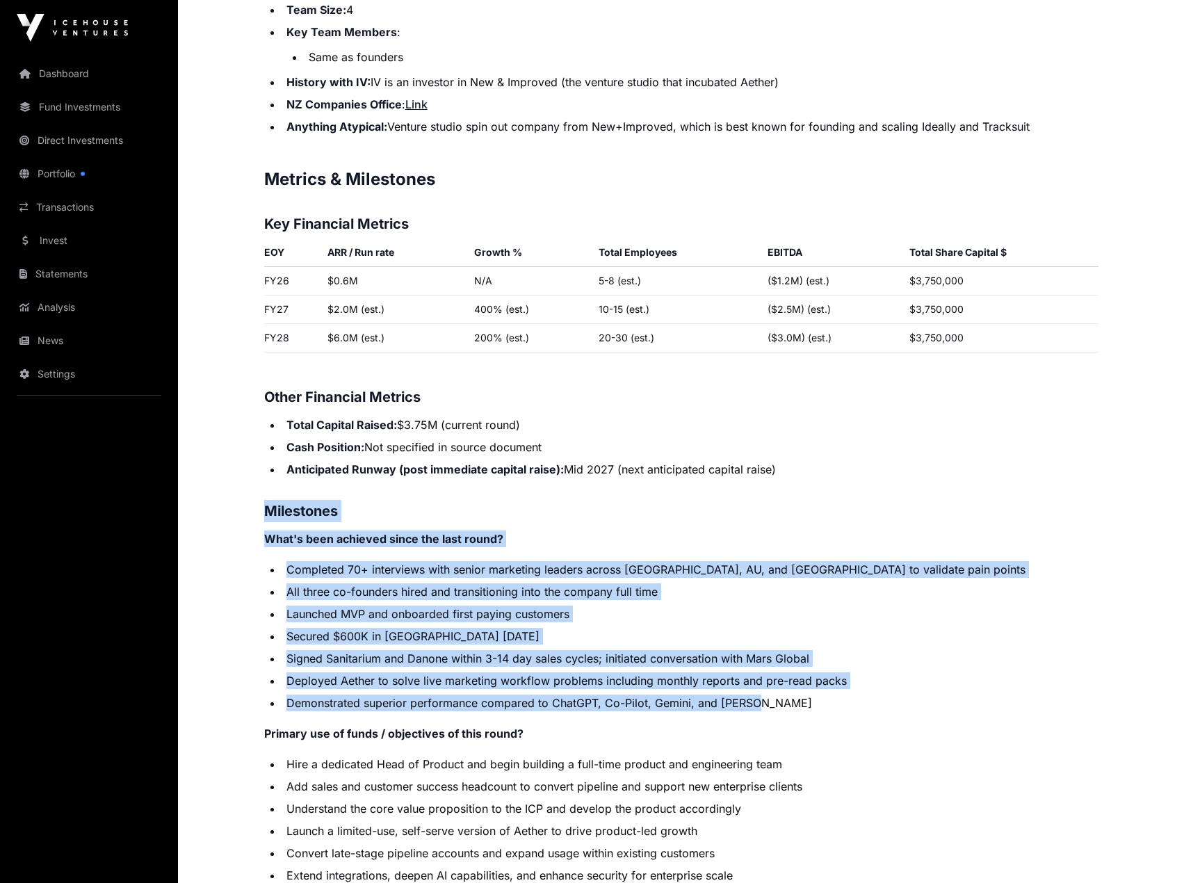
click at [765, 699] on li "Demonstrated superior performance compared to ChatGPT, Co-Pilot, Gemini, and [P…" at bounding box center [690, 702] width 816 height 17
drag, startPoint x: 755, startPoint y: 704, endPoint x: 240, endPoint y: 515, distance: 548.7
drag, startPoint x: 260, startPoint y: 394, endPoint x: 813, endPoint y: 471, distance: 558.7
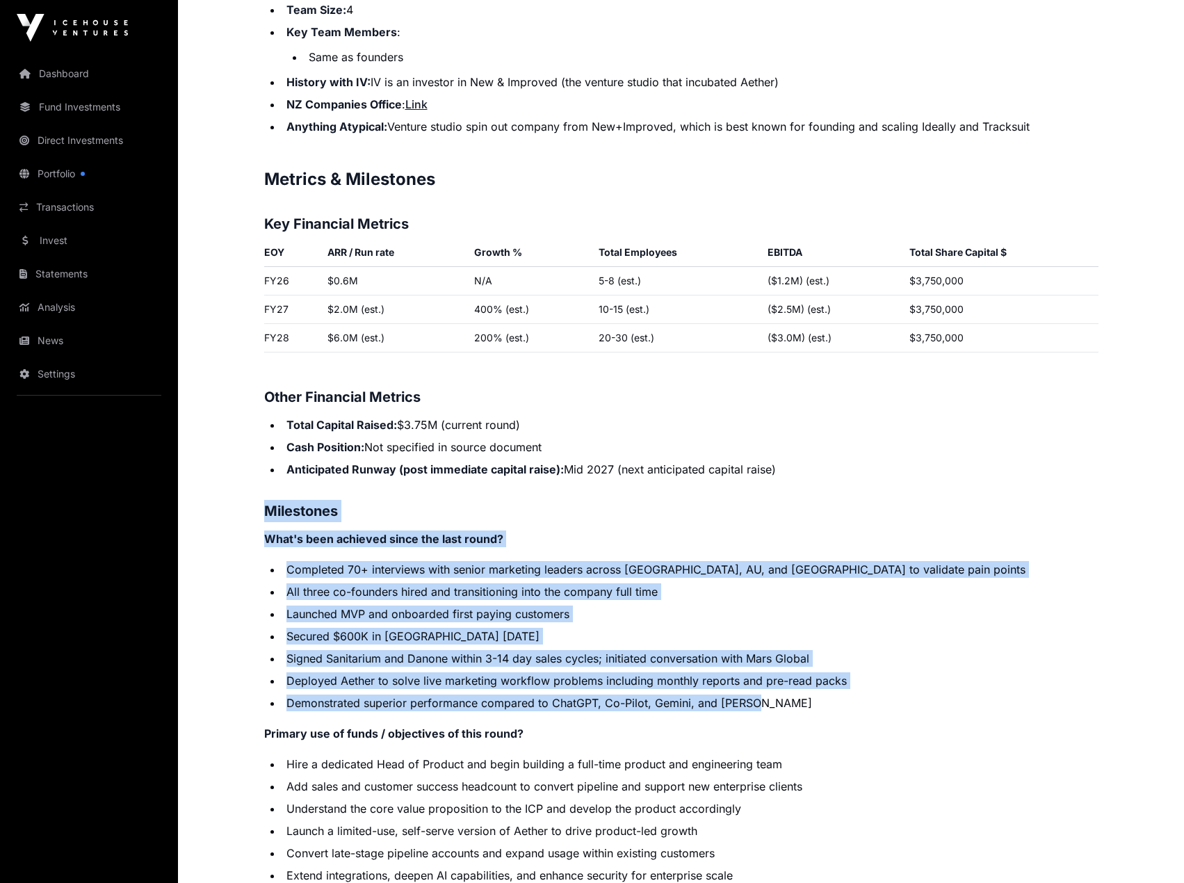
click at [813, 471] on li "Anticipated Runway (post immediate capital raise): Mid 2027 (next anticipated c…" at bounding box center [690, 469] width 816 height 17
drag, startPoint x: 783, startPoint y: 468, endPoint x: 229, endPoint y: 405, distance: 557.6
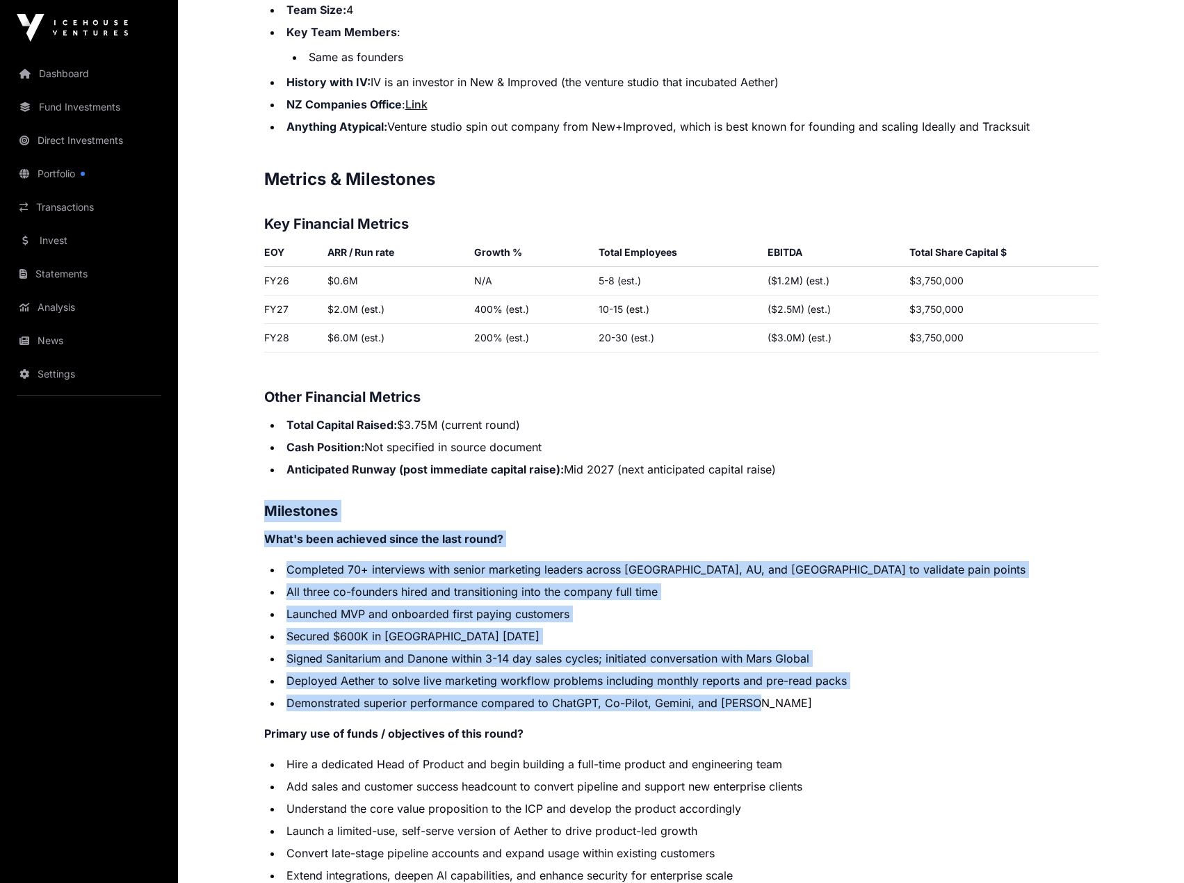
drag, startPoint x: 261, startPoint y: 396, endPoint x: 812, endPoint y: 475, distance: 556.9
click at [812, 475] on li "Anticipated Runway (post immediate capital raise): Mid 2027 (next anticipated c…" at bounding box center [690, 469] width 816 height 17
drag, startPoint x: 779, startPoint y: 471, endPoint x: 221, endPoint y: 391, distance: 563.9
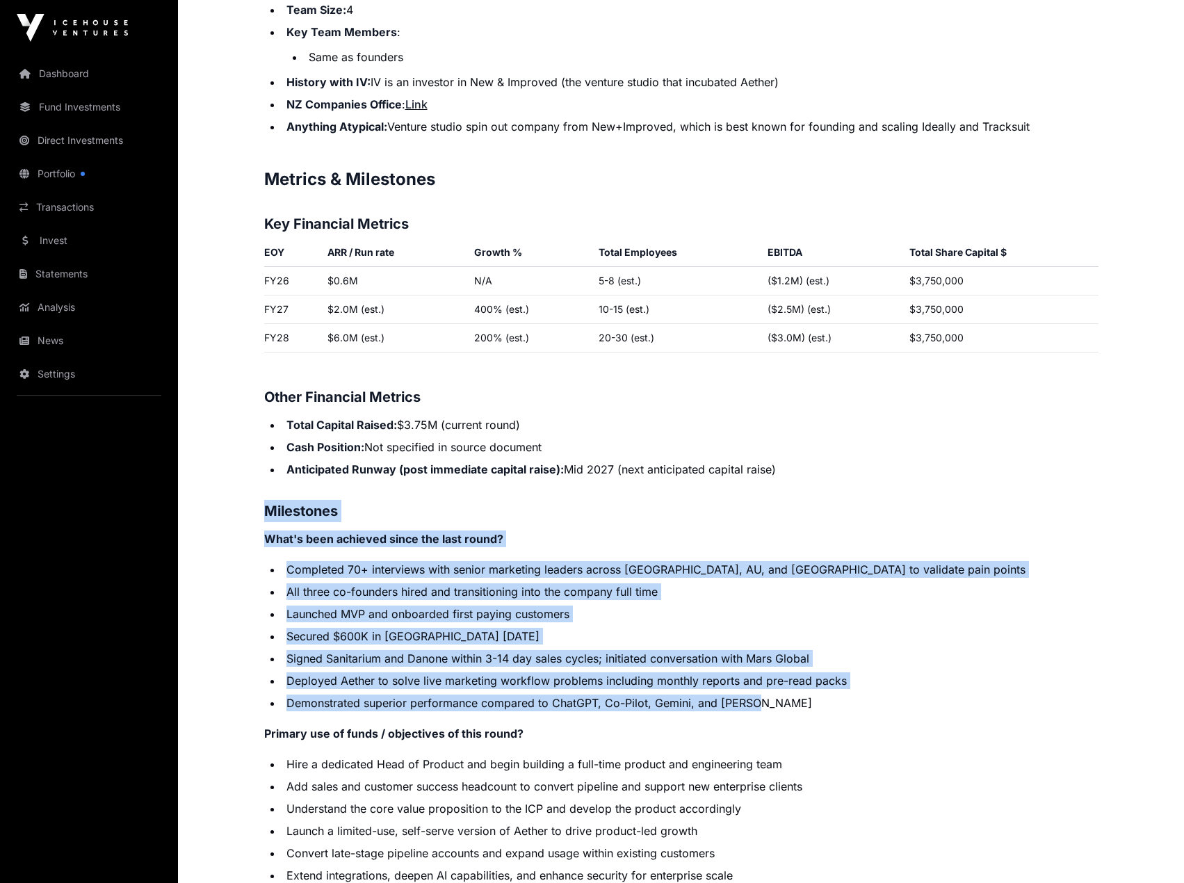
drag, startPoint x: 261, startPoint y: 396, endPoint x: 824, endPoint y: 464, distance: 567.2
click at [824, 464] on li "Anticipated Runway (post immediate capital raise): Mid 2027 (next anticipated c…" at bounding box center [690, 469] width 816 height 17
drag, startPoint x: 778, startPoint y: 469, endPoint x: 268, endPoint y: 389, distance: 516.5
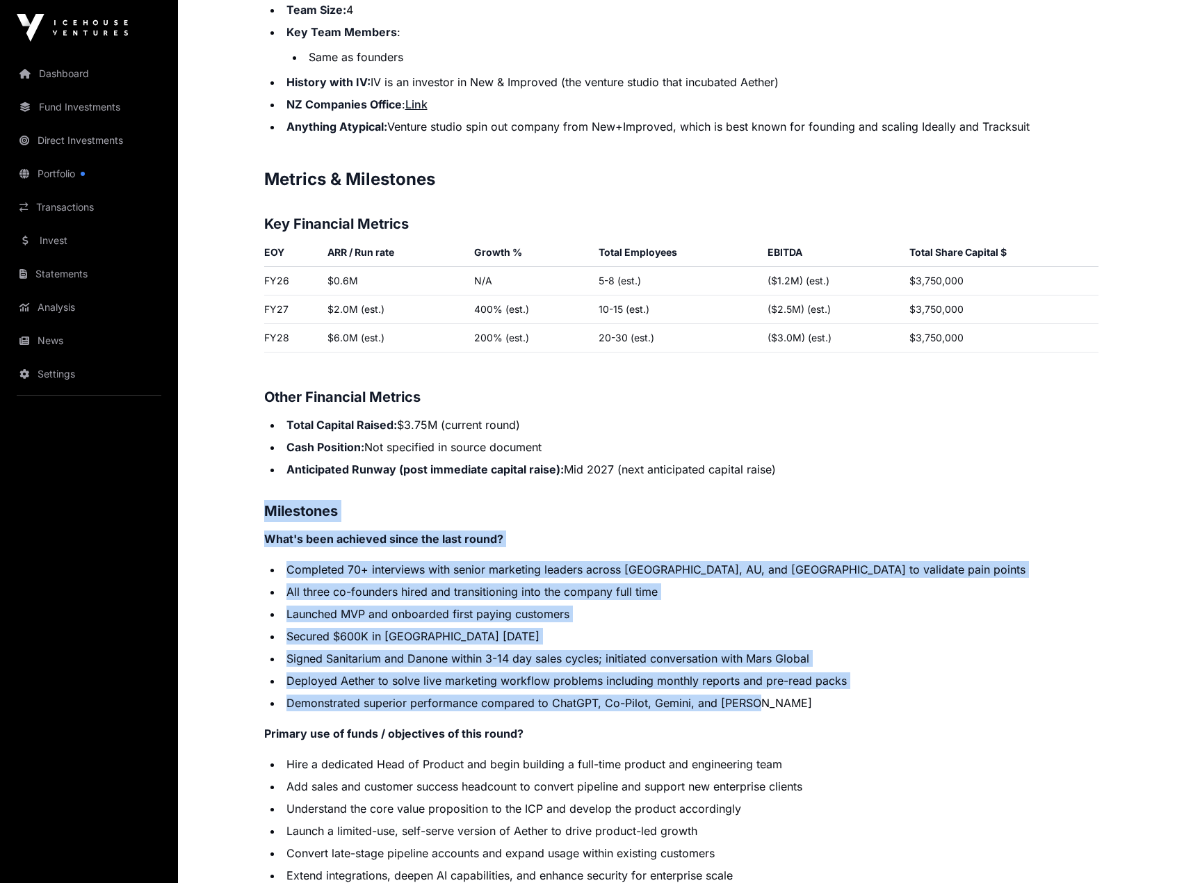
click at [268, 389] on p "Contents Introduction Round Overview Company Overview Metrics & Milestones High…" at bounding box center [681, 224] width 834 height 2531
click at [268, 389] on h3 "Other Financial Metrics" at bounding box center [681, 397] width 834 height 22
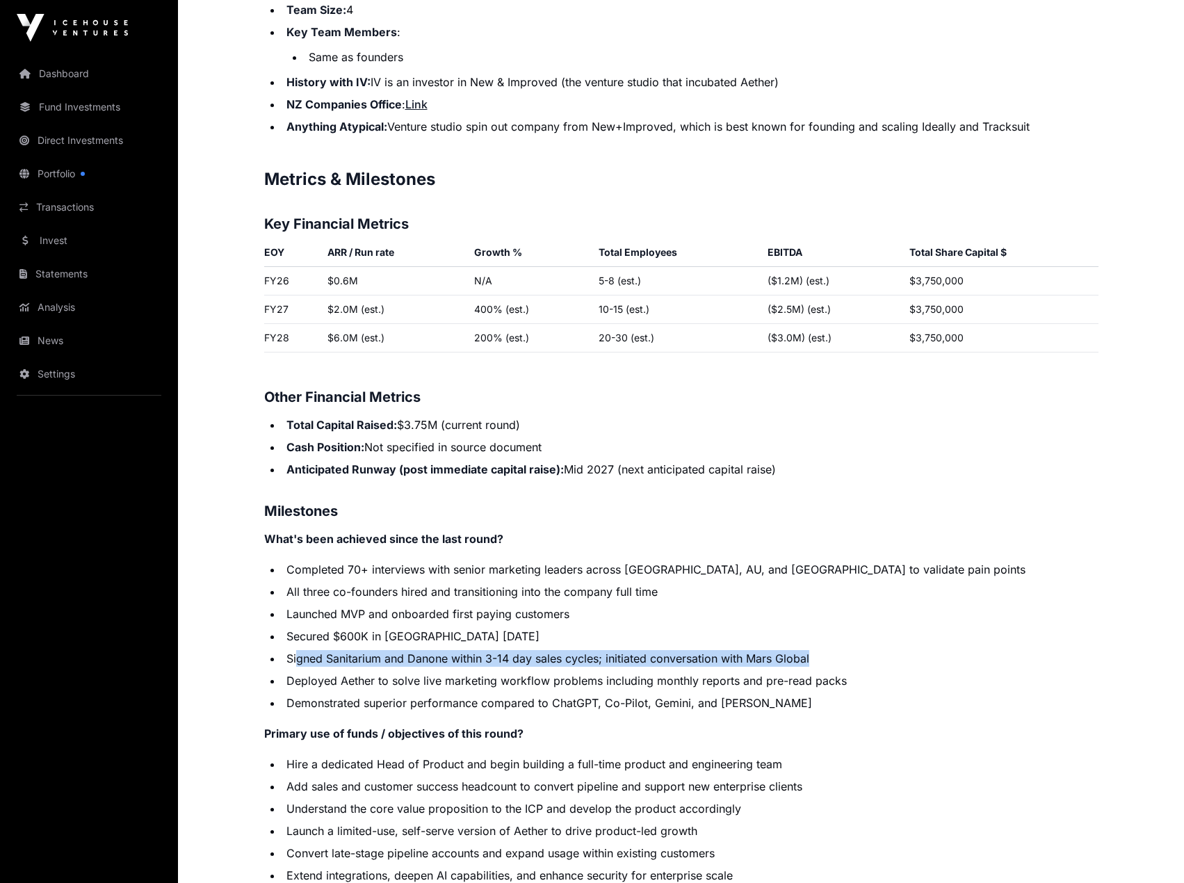
drag, startPoint x: 296, startPoint y: 663, endPoint x: 833, endPoint y: 655, distance: 536.7
click at [833, 655] on li "Signed Sanitarium and Danone within 3-14 day sales cycles; initiated conversati…" at bounding box center [690, 658] width 816 height 17
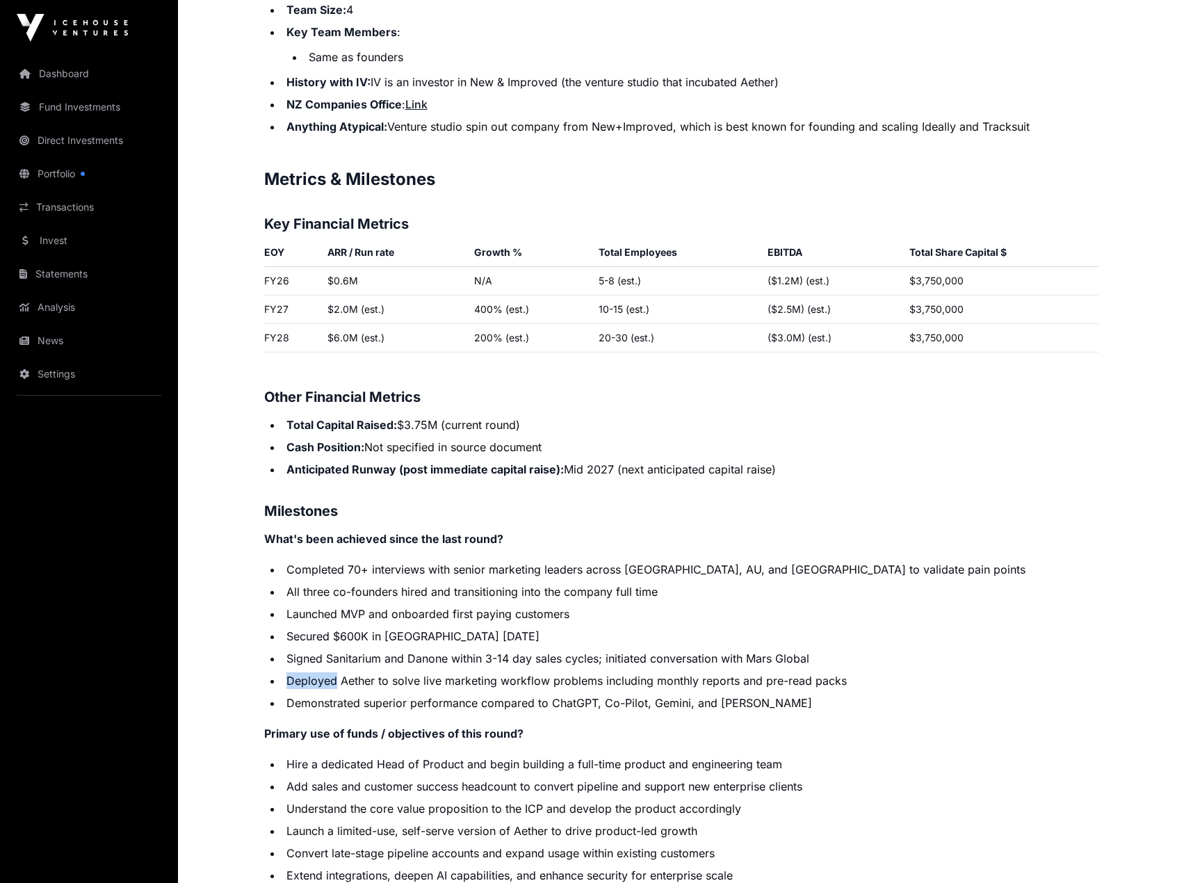
drag, startPoint x: 831, startPoint y: 656, endPoint x: 297, endPoint y: 681, distance: 535.2
click at [297, 681] on ul "Completed 70+ interviews with senior marketing leaders across [GEOGRAPHIC_DATA]…" at bounding box center [681, 636] width 834 height 150
drag, startPoint x: 288, startPoint y: 700, endPoint x: 747, endPoint y: 714, distance: 458.3
click at [763, 707] on li "Demonstrated superior performance compared to ChatGPT, Co-Pilot, Gemini, and [P…" at bounding box center [690, 702] width 816 height 17
drag, startPoint x: 287, startPoint y: 731, endPoint x: 448, endPoint y: 730, distance: 160.6
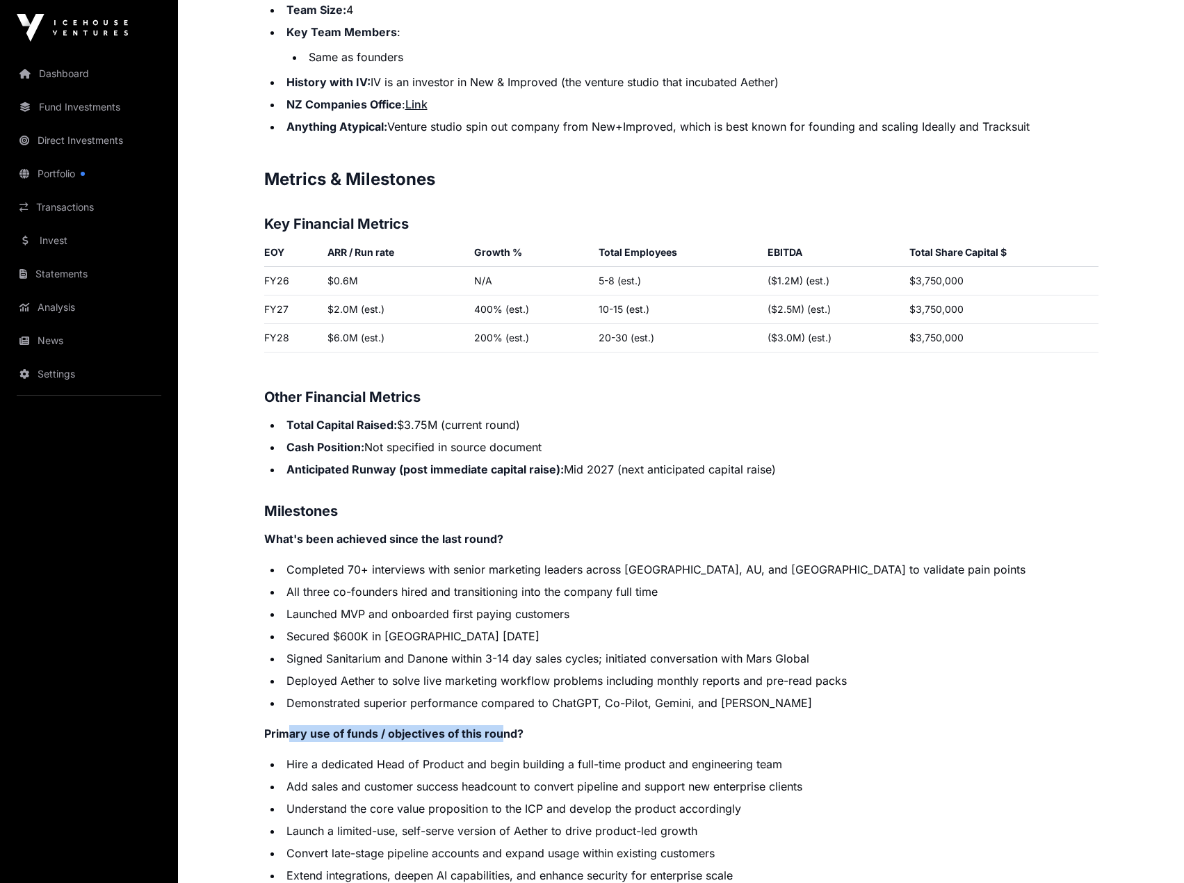
click at [503, 720] on p "Contents Introduction Round Overview Company Overview Metrics & Milestones High…" at bounding box center [681, 224] width 834 height 2531
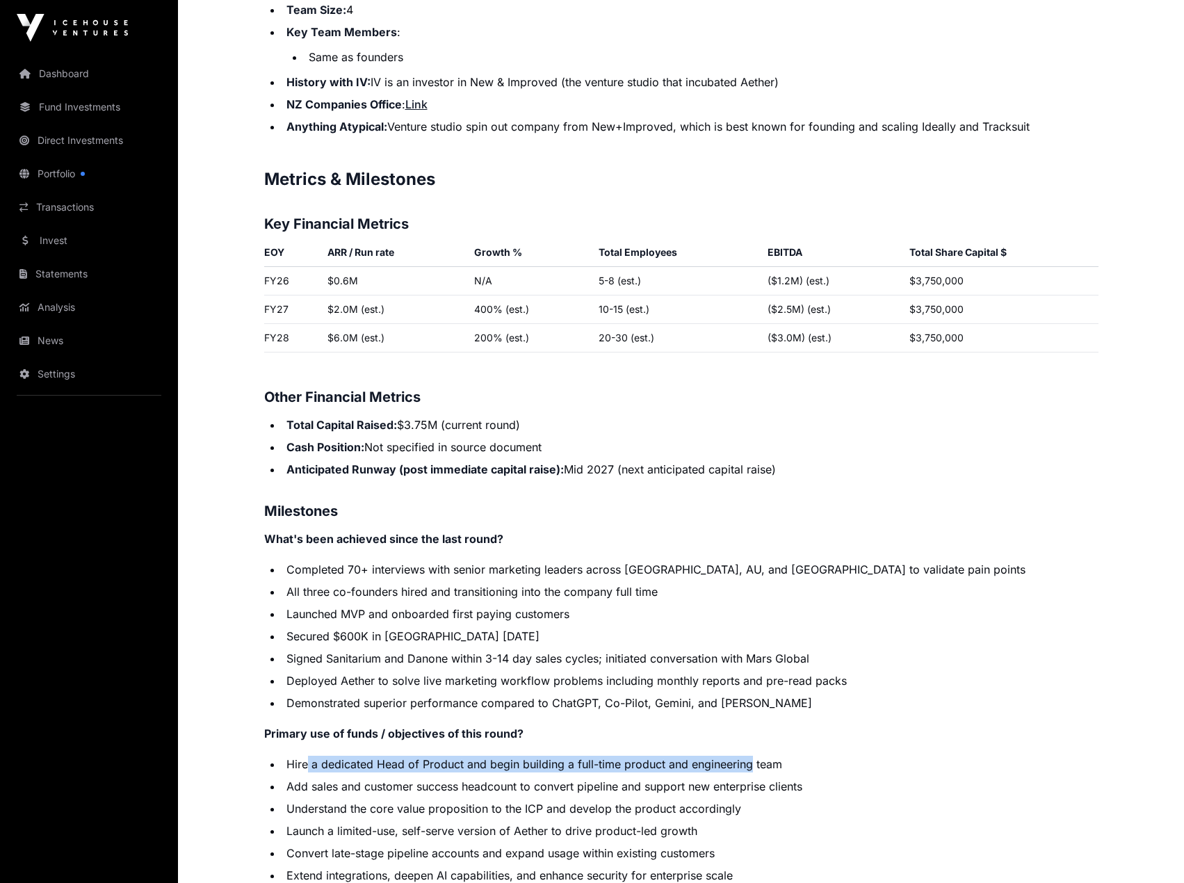
drag, startPoint x: 305, startPoint y: 771, endPoint x: 747, endPoint y: 745, distance: 442.9
click at [747, 745] on p "Contents Introduction Round Overview Company Overview Metrics & Milestones High…" at bounding box center [681, 224] width 834 height 2531
click at [749, 745] on p "Contents Introduction Round Overview Company Overview Metrics & Milestones High…" at bounding box center [681, 224] width 834 height 2531
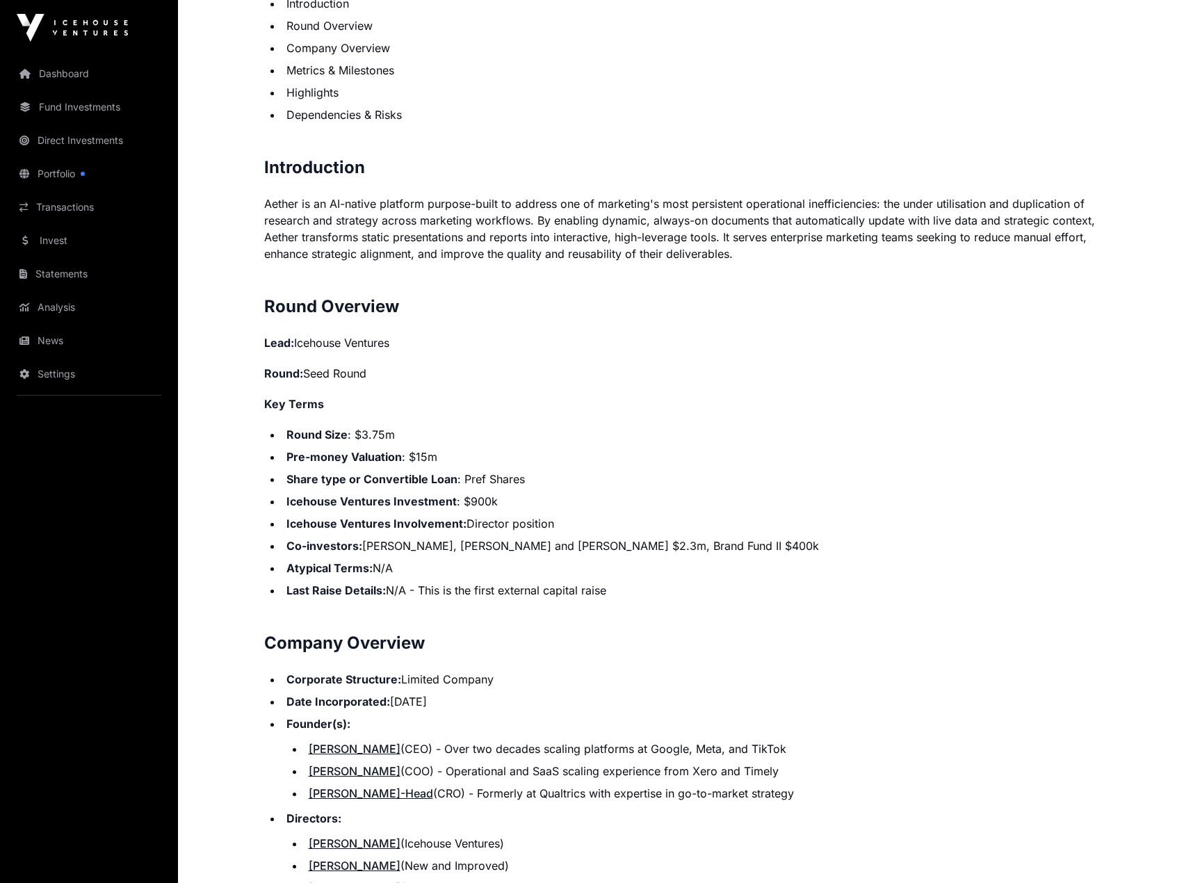
scroll to position [904, 0]
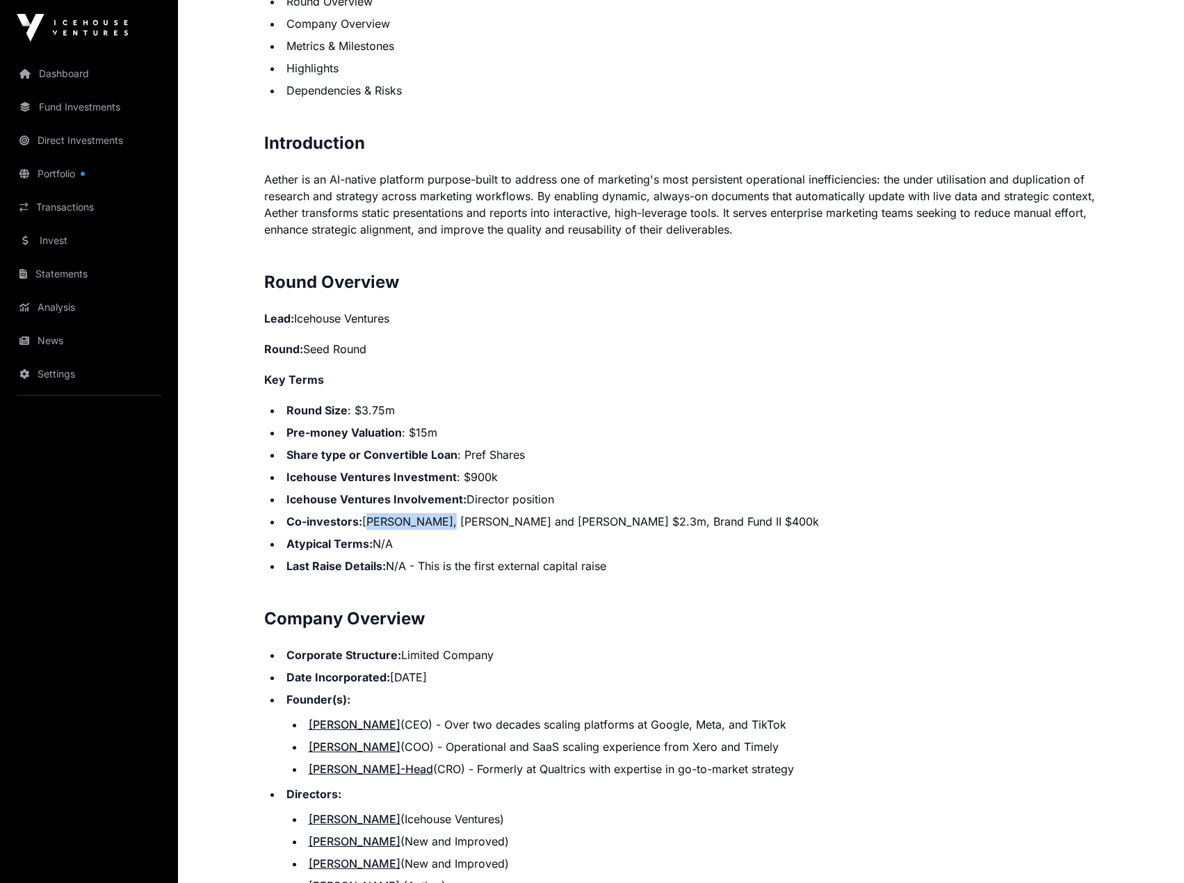
drag, startPoint x: 364, startPoint y: 522, endPoint x: 428, endPoint y: 519, distance: 64.7
click at [428, 519] on li "Co-investors: [PERSON_NAME], [PERSON_NAME] and [PERSON_NAME] $2.3m, Brand Fund …" at bounding box center [690, 521] width 816 height 17
copy li "[PERSON_NAME]"
drag, startPoint x: 439, startPoint y: 522, endPoint x: 508, endPoint y: 526, distance: 68.9
click at [508, 526] on li "Co-investors: [PERSON_NAME], [PERSON_NAME] and [PERSON_NAME] $2.3m, Brand Fund …" at bounding box center [690, 521] width 816 height 17
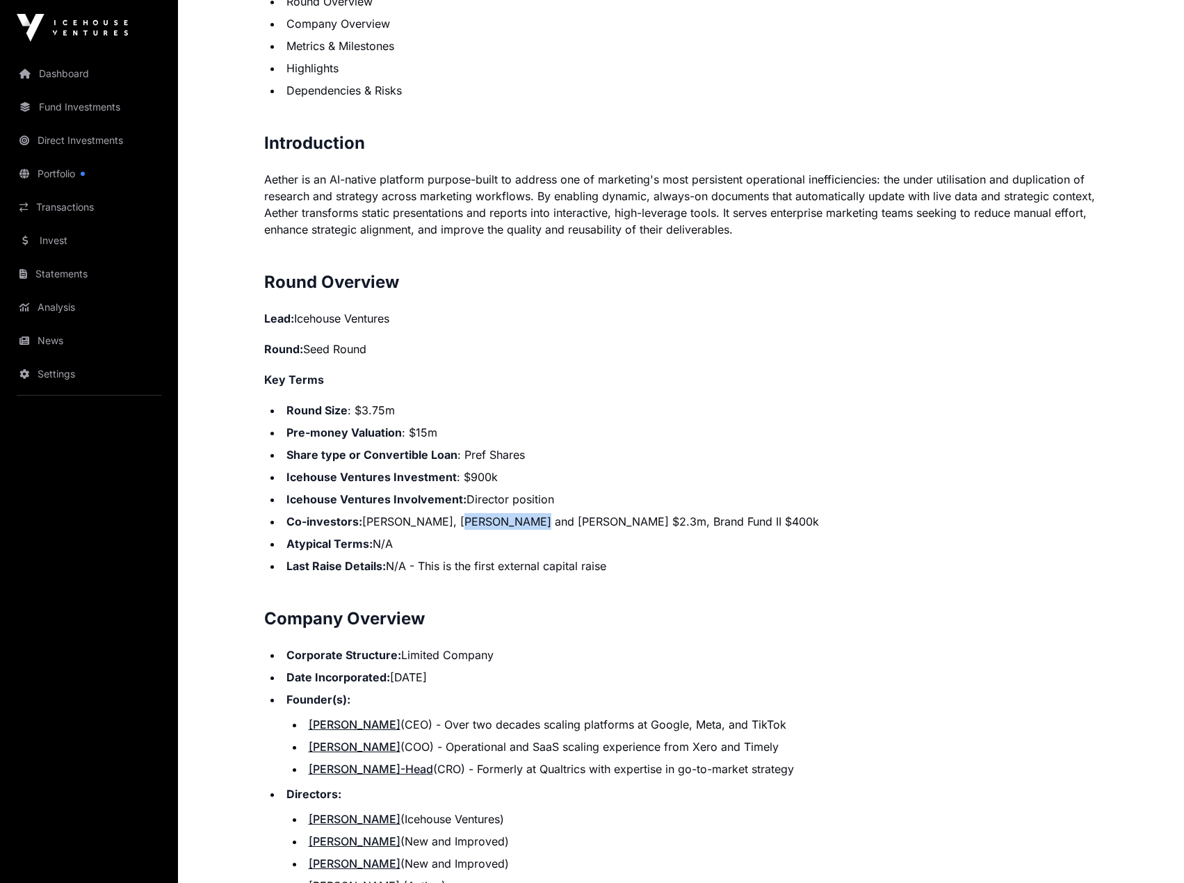
copy li "[PERSON_NAME]"
drag, startPoint x: 545, startPoint y: 751, endPoint x: 797, endPoint y: 749, distance: 252.4
click at [785, 753] on li "[PERSON_NAME] (COO) - Operational and SaaS scaling experience from Xero and Tim…" at bounding box center [701, 746] width 794 height 17
click at [794, 764] on li "[PERSON_NAME] (CRO) - Formerly at Qualtrics with expertise in go-to-market stra…" at bounding box center [701, 769] width 794 height 17
drag, startPoint x: 462, startPoint y: 725, endPoint x: 783, endPoint y: 722, distance: 321.9
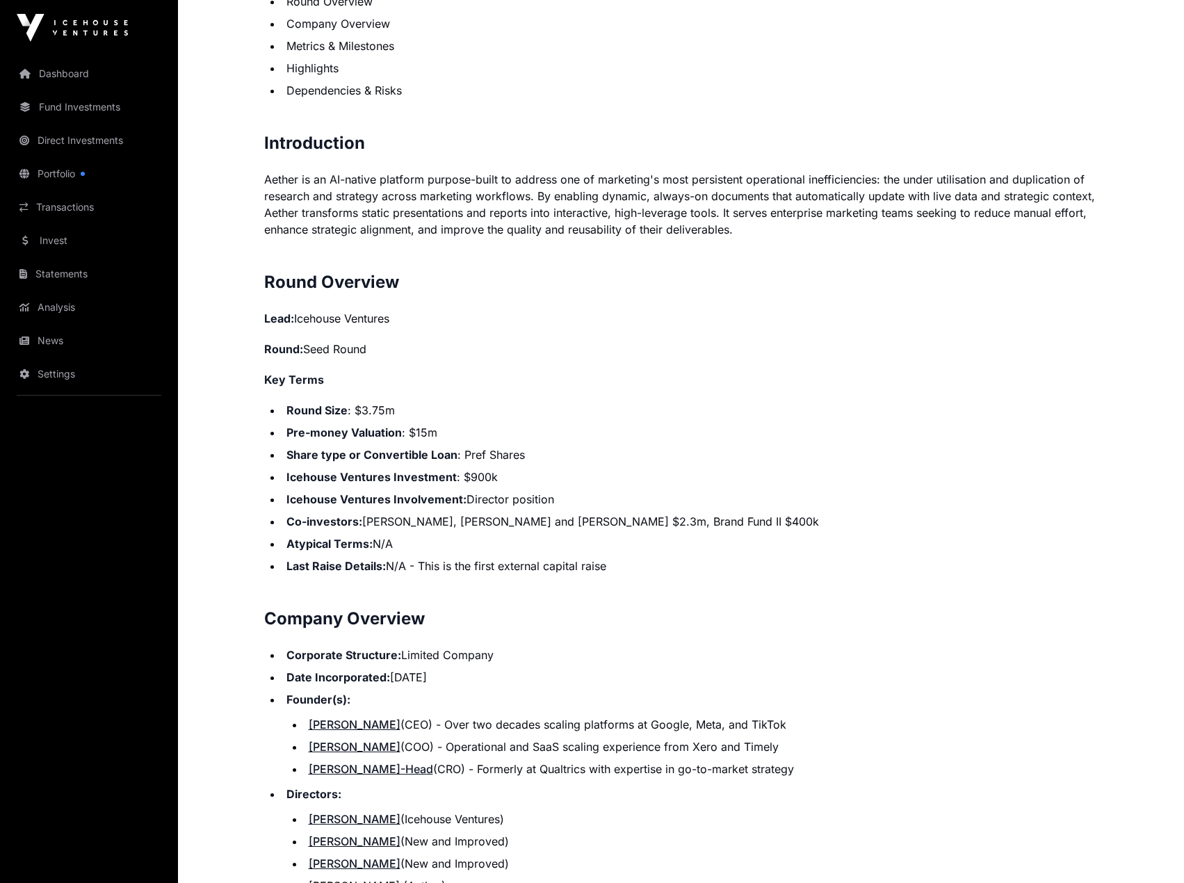
click at [783, 722] on li "[PERSON_NAME] (CEO) - Over two decades scaling platforms at Google, Meta, and T…" at bounding box center [701, 724] width 794 height 17
drag, startPoint x: 487, startPoint y: 744, endPoint x: 813, endPoint y: 747, distance: 326.8
click at [813, 747] on li "[PERSON_NAME] (COO) - Operational and SaaS scaling experience from Xero and Tim…" at bounding box center [701, 746] width 794 height 17
drag, startPoint x: 509, startPoint y: 773, endPoint x: 786, endPoint y: 774, distance: 277.4
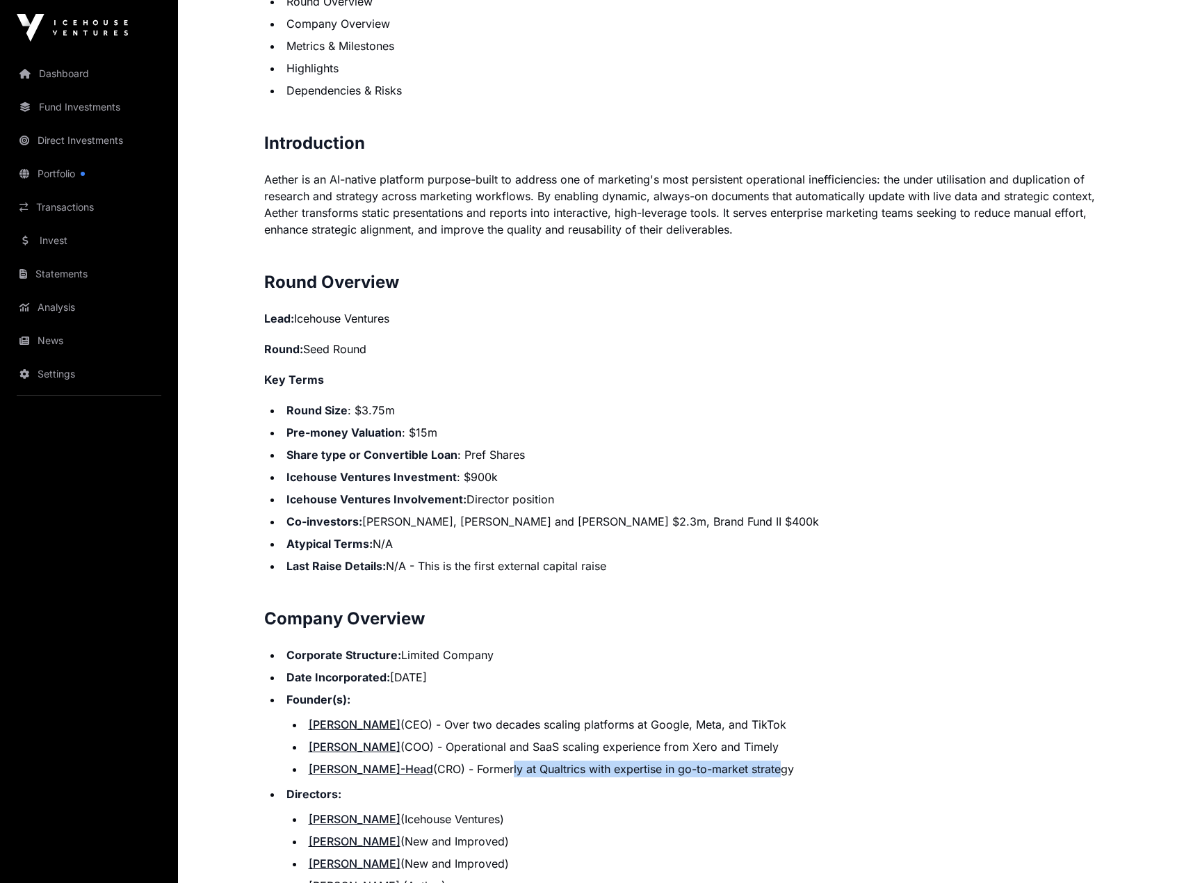
click at [779, 776] on li "[PERSON_NAME] (CRO) - Formerly at Qualtrics with expertise in go-to-market stra…" at bounding box center [701, 769] width 794 height 17
click at [786, 774] on li "[PERSON_NAME] (CRO) - Formerly at Qualtrics with expertise in go-to-market stra…" at bounding box center [701, 769] width 794 height 17
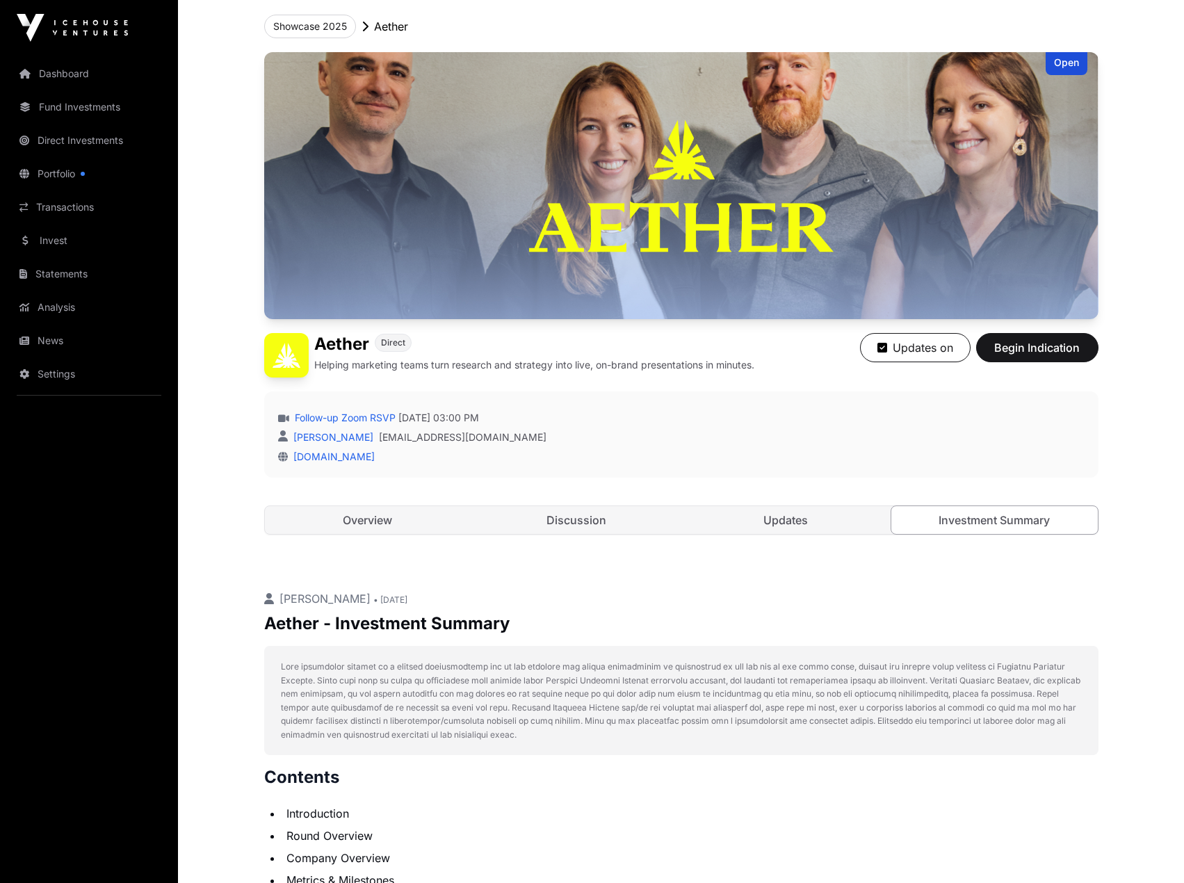
scroll to position [0, 0]
